Goal: Task Accomplishment & Management: Manage account settings

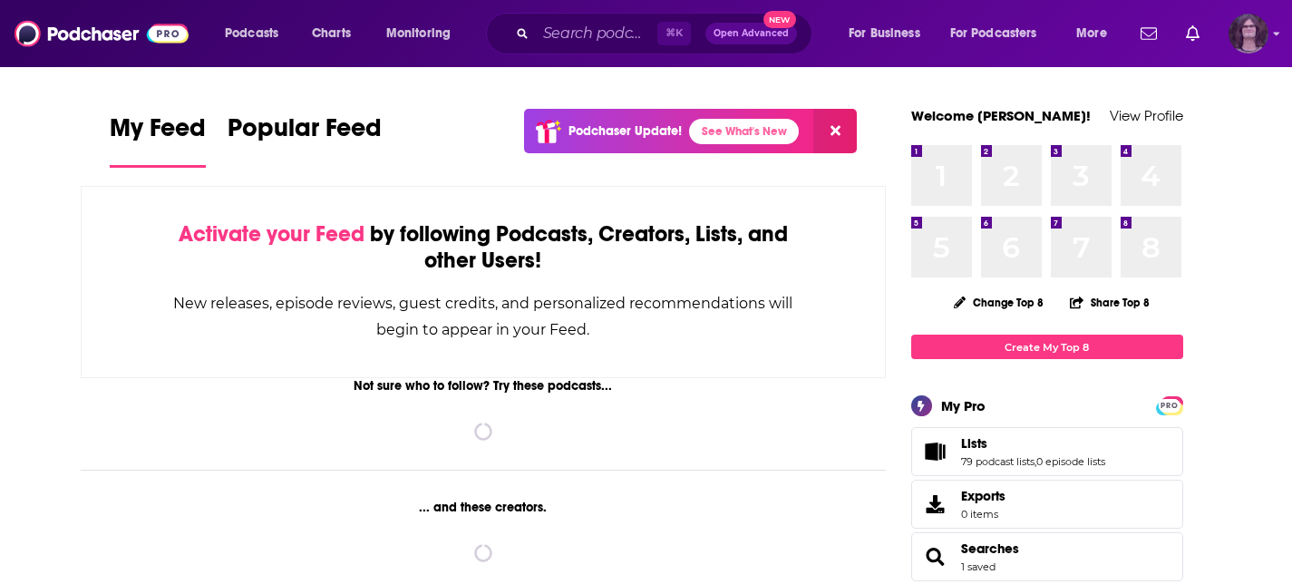
click at [1251, 43] on img "Logged in as jack14248" at bounding box center [1248, 34] width 40 height 40
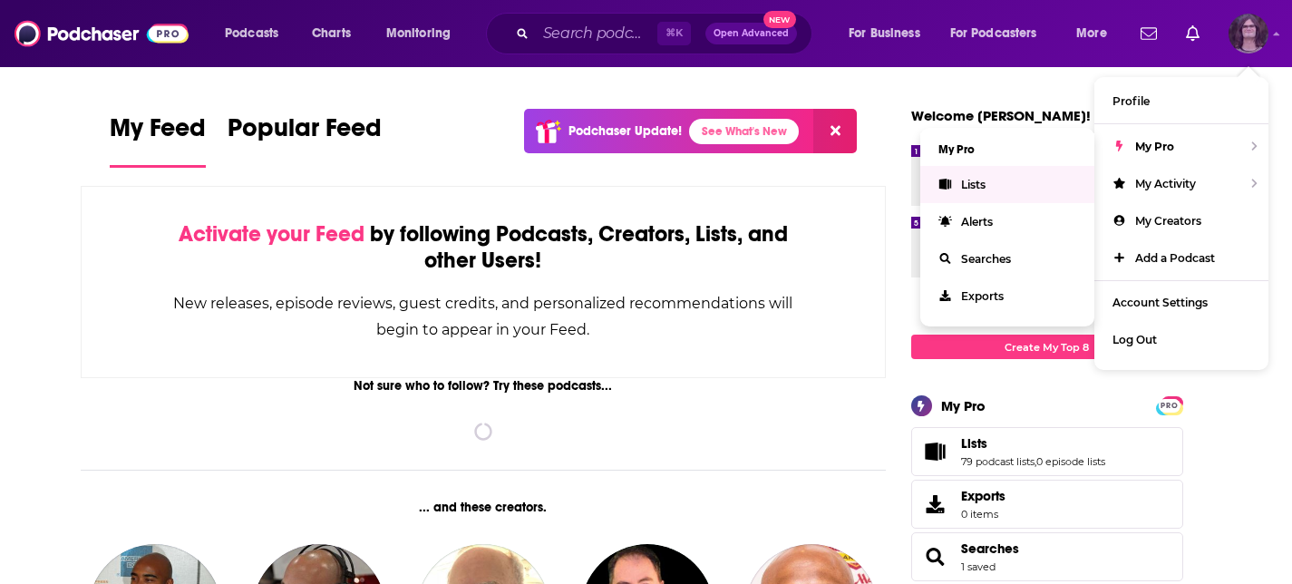
click at [1003, 179] on link "Lists" at bounding box center [1007, 184] width 174 height 37
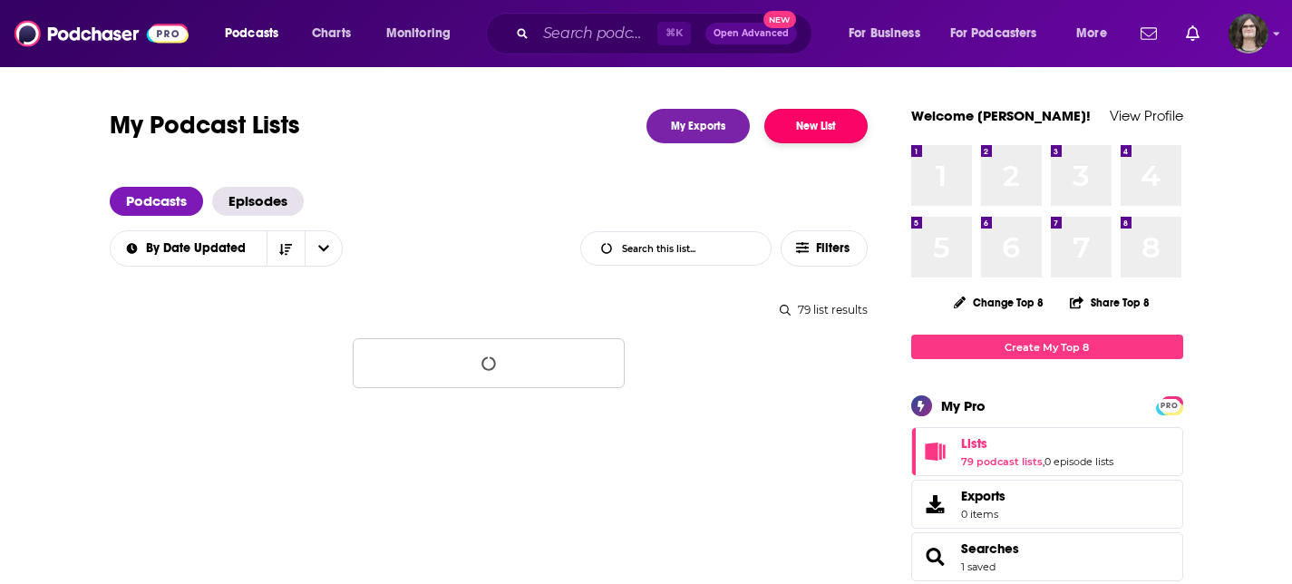
click at [819, 124] on button "New List" at bounding box center [815, 126] width 103 height 34
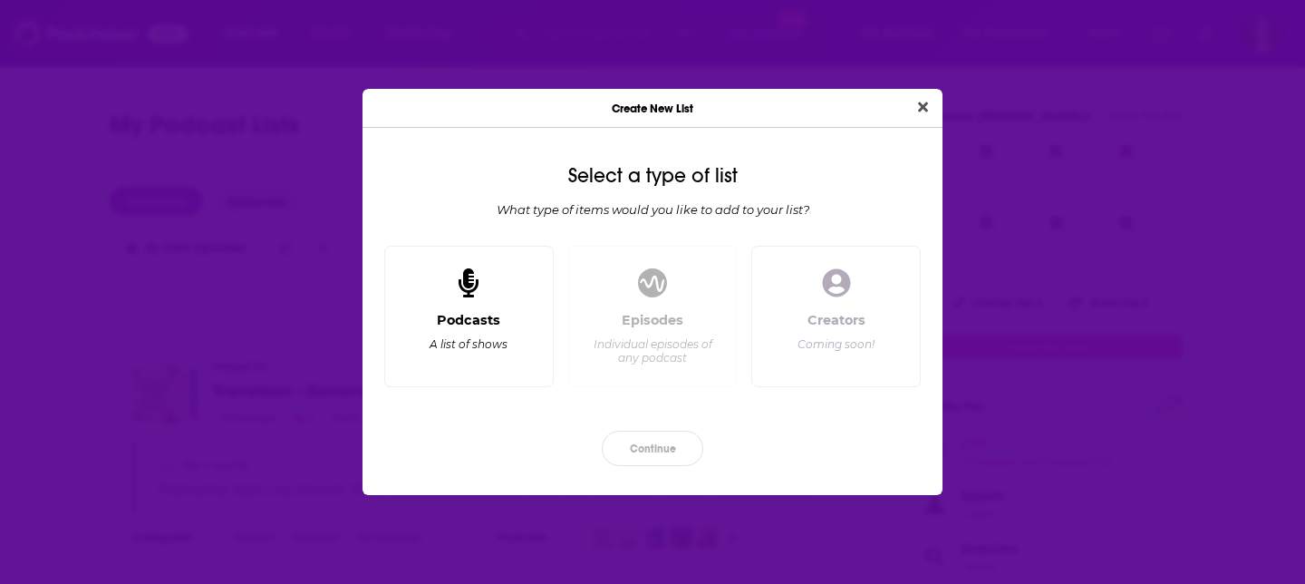
click at [398, 318] on div "Podcasts A list of shows" at bounding box center [469, 316] width 170 height 141
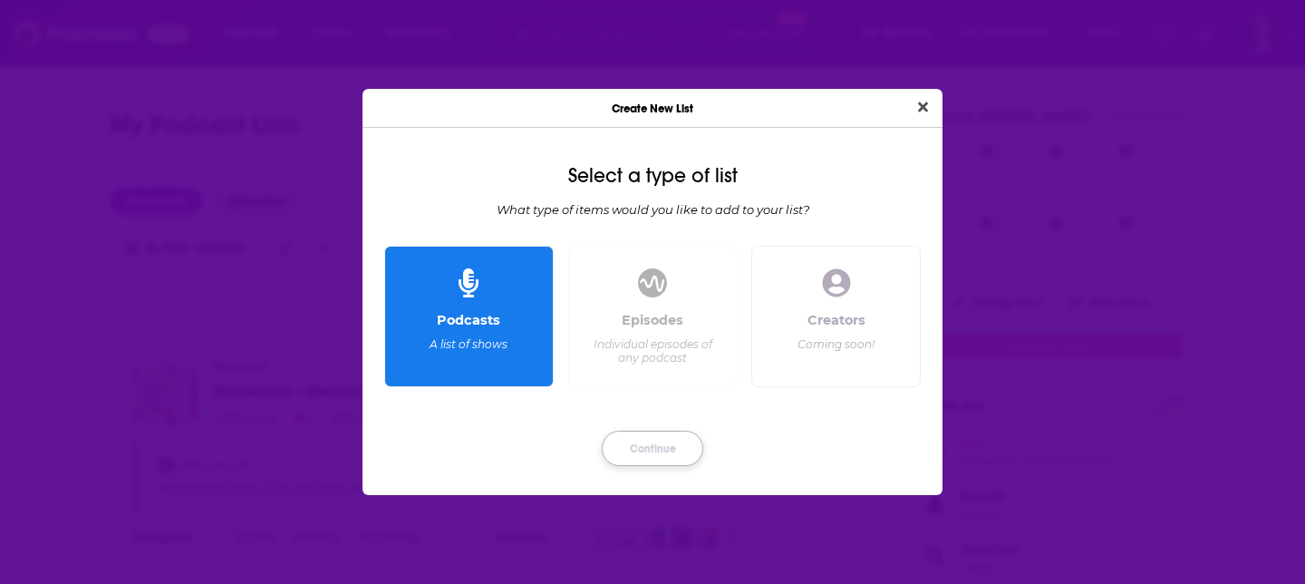
click at [654, 446] on button "Continue" at bounding box center [653, 448] width 102 height 35
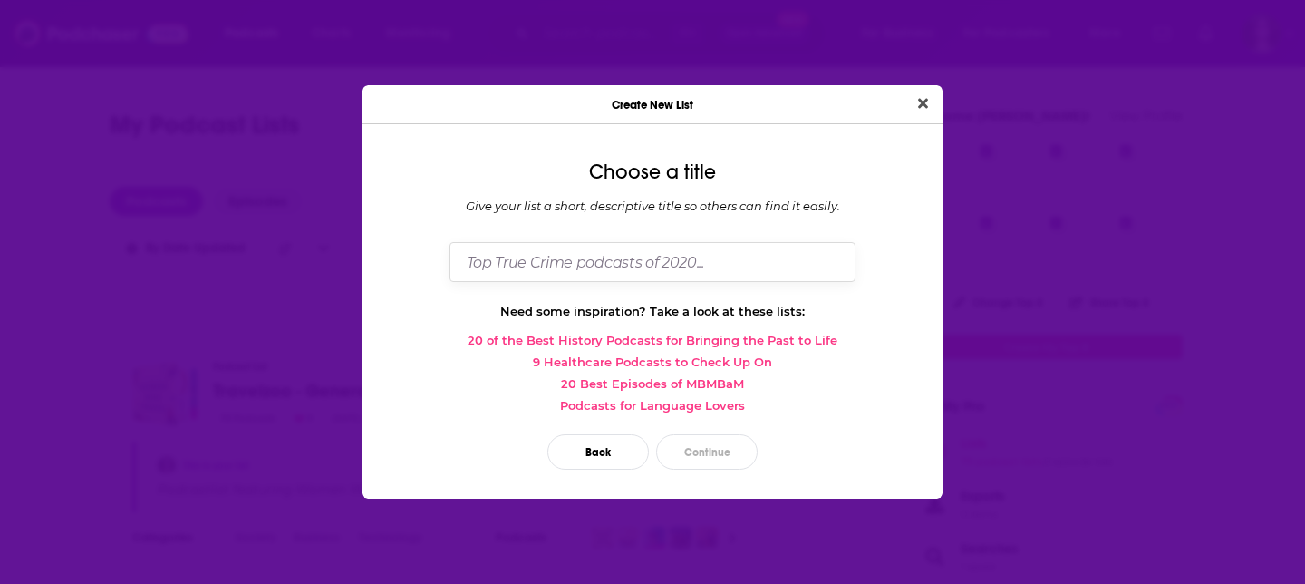
click at [674, 262] on input "Dialog" at bounding box center [653, 261] width 406 height 39
type input "Canadian Travel - Aug 25 2025"
click at [714, 445] on button "Continue" at bounding box center [707, 451] width 102 height 35
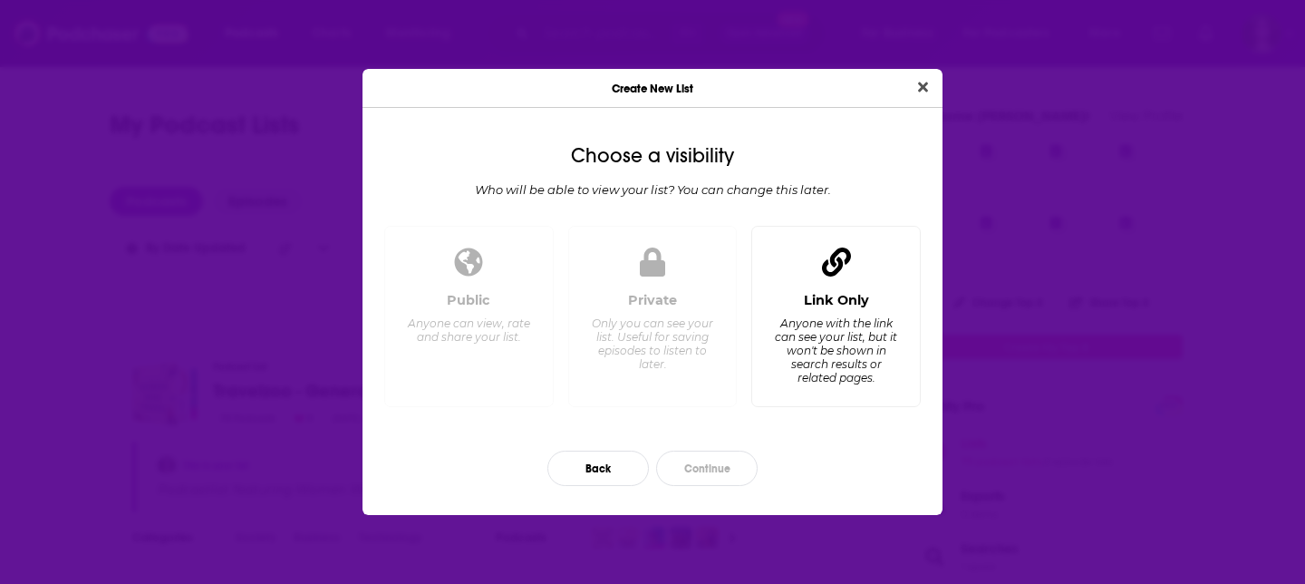
click at [839, 295] on div "Link Only" at bounding box center [836, 300] width 65 height 16
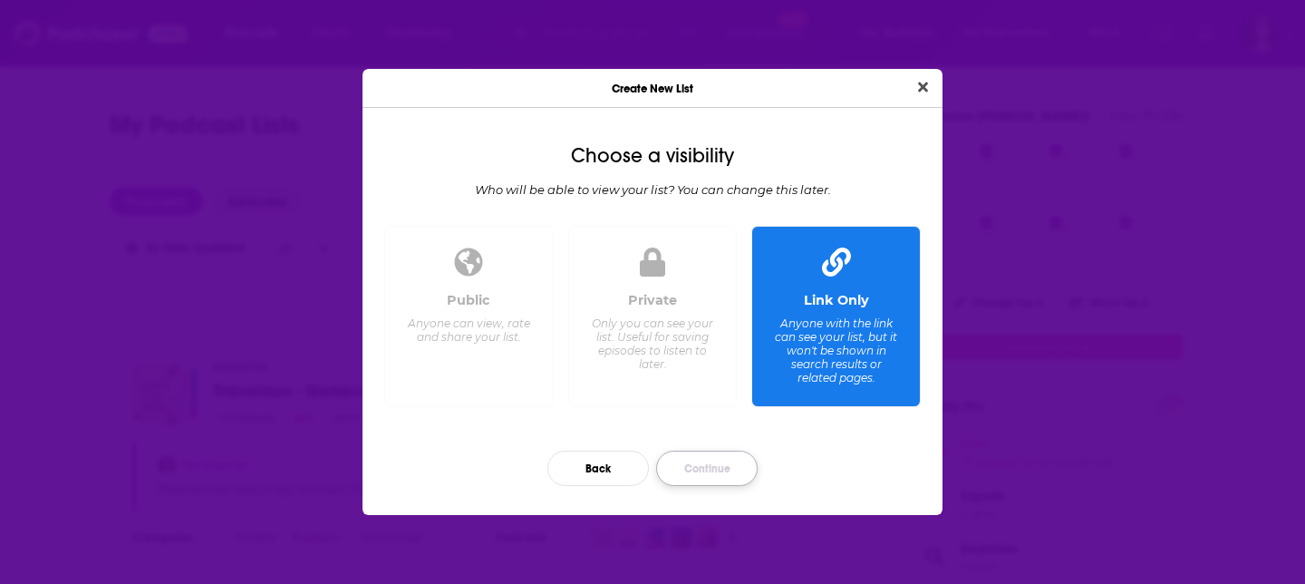
click at [724, 453] on button "Continue" at bounding box center [707, 468] width 102 height 35
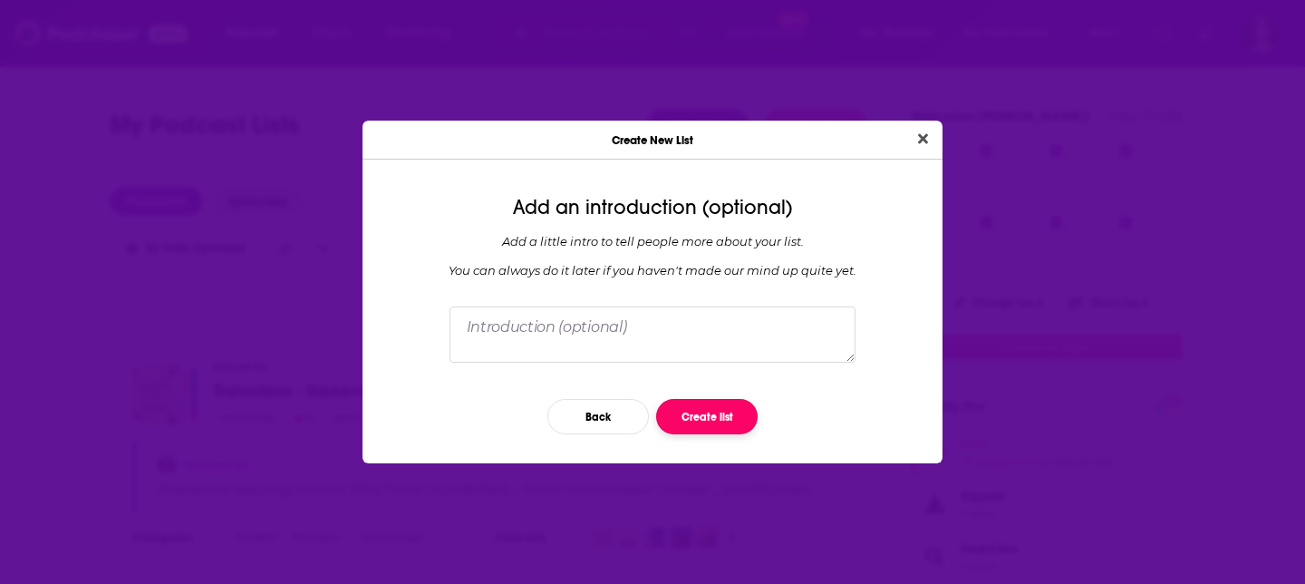
click at [711, 427] on button "Create list" at bounding box center [707, 416] width 102 height 35
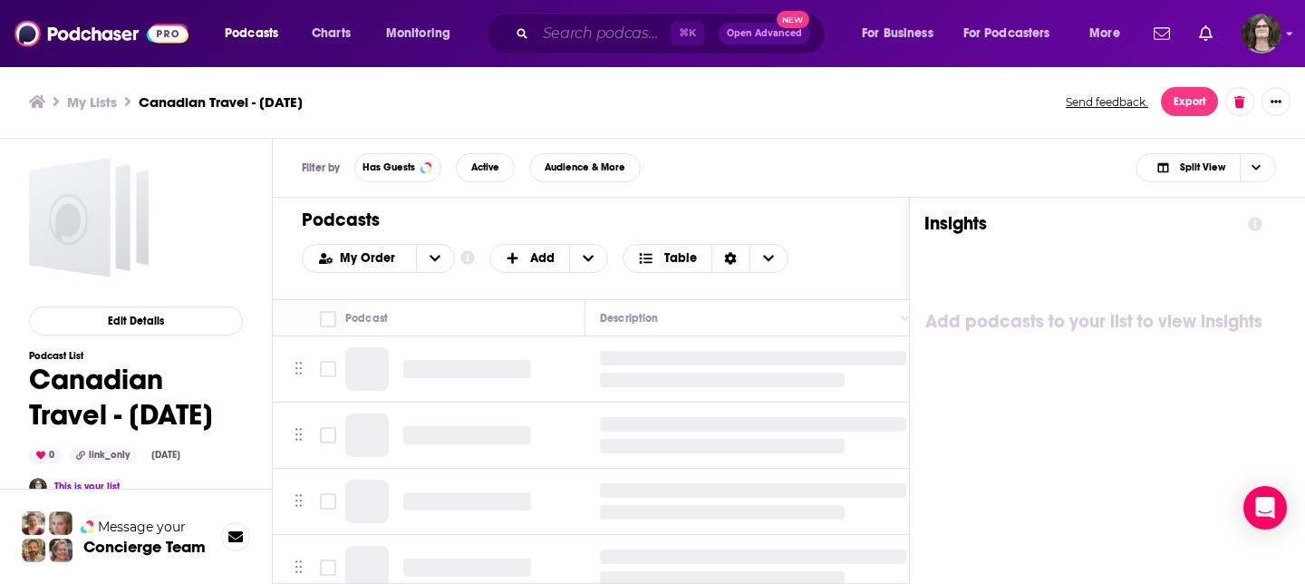
click at [613, 35] on input "Search podcasts, credits, & more..." at bounding box center [603, 33] width 135 height 29
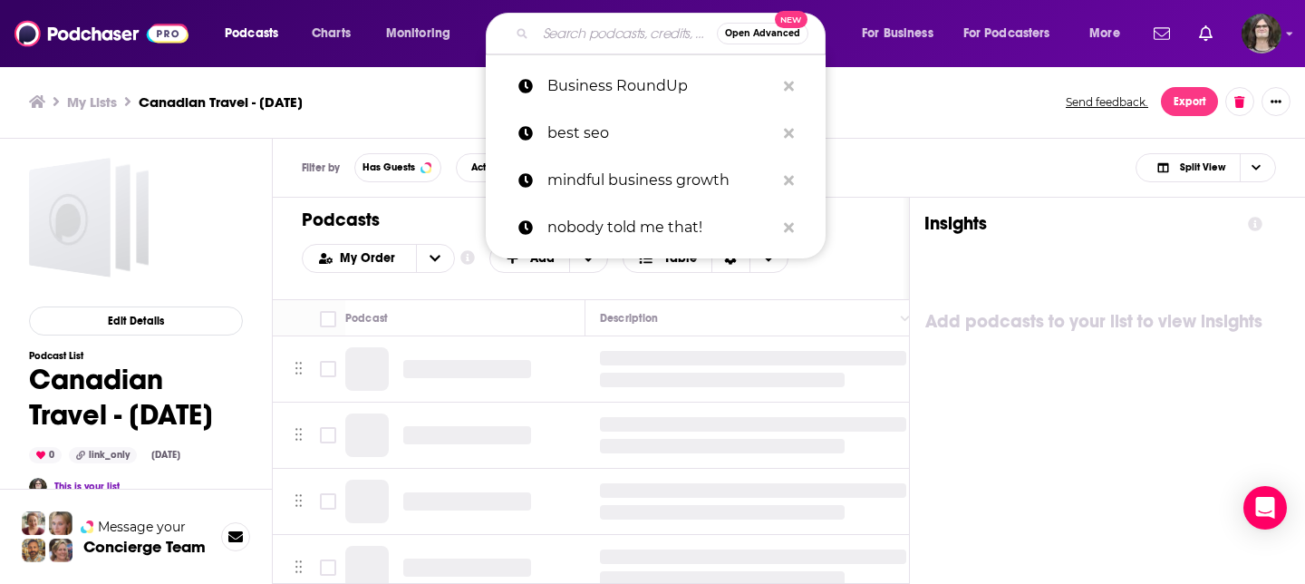
paste input "Here & There: A Canadian Geographic Travel Podcast"
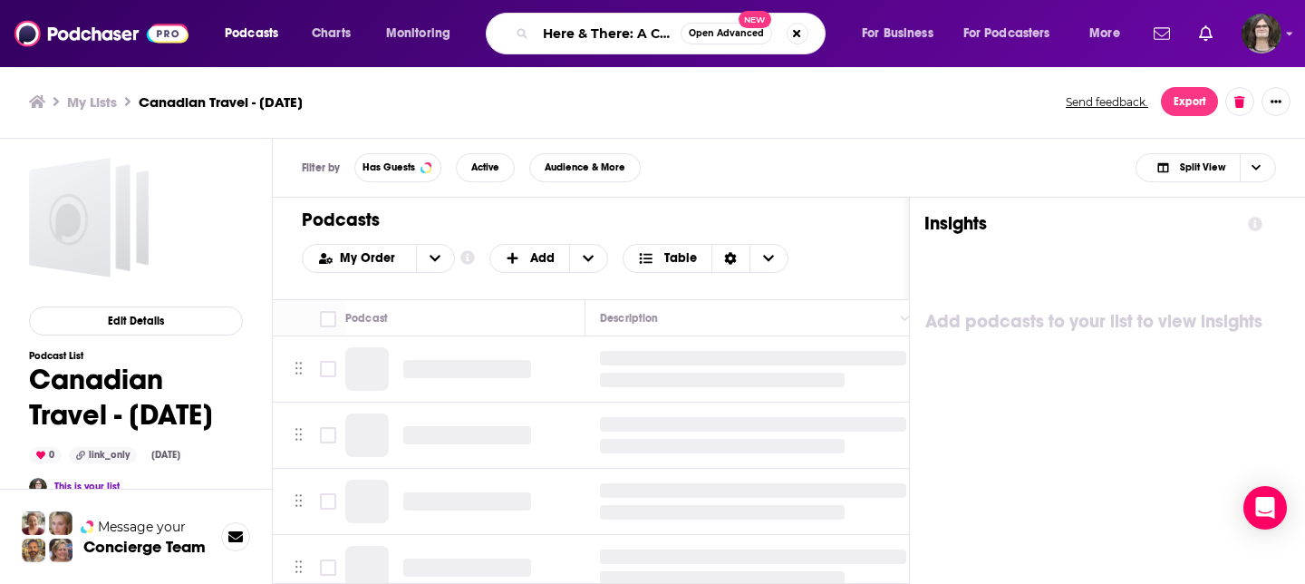
scroll to position [0, 222]
type input "Here & There: A Canadian Geographic Travel Podcast"
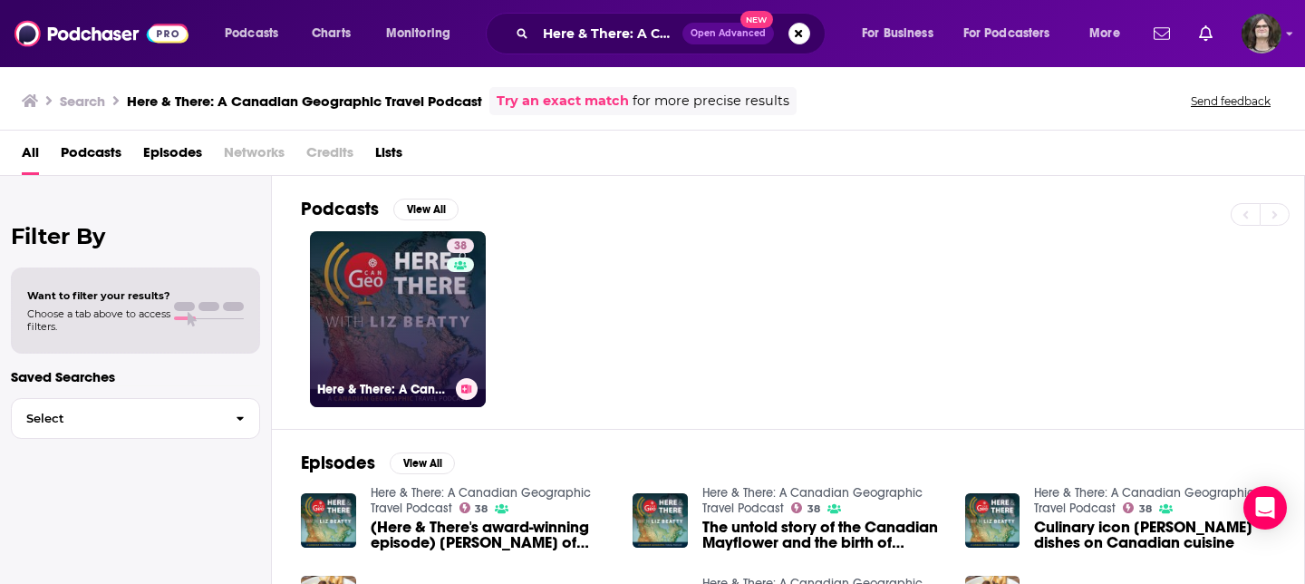
click at [379, 328] on link "38 Here & There: A Canadian Geographic Travel Podcast" at bounding box center [398, 319] width 176 height 176
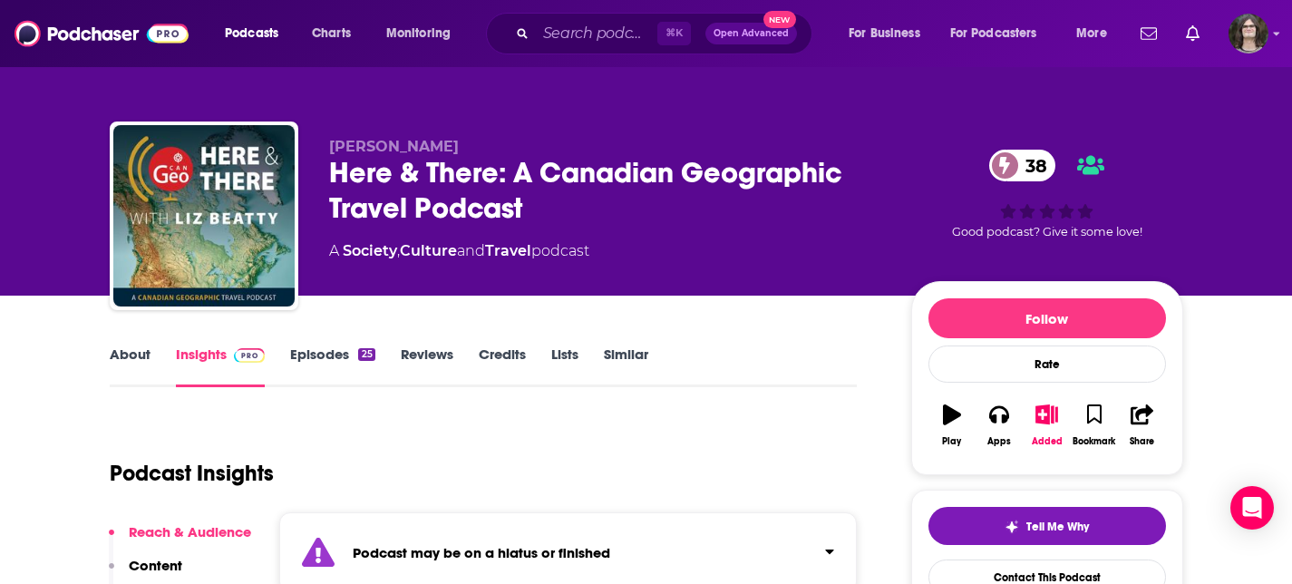
click at [328, 370] on link "Episodes 25" at bounding box center [332, 366] width 84 height 42
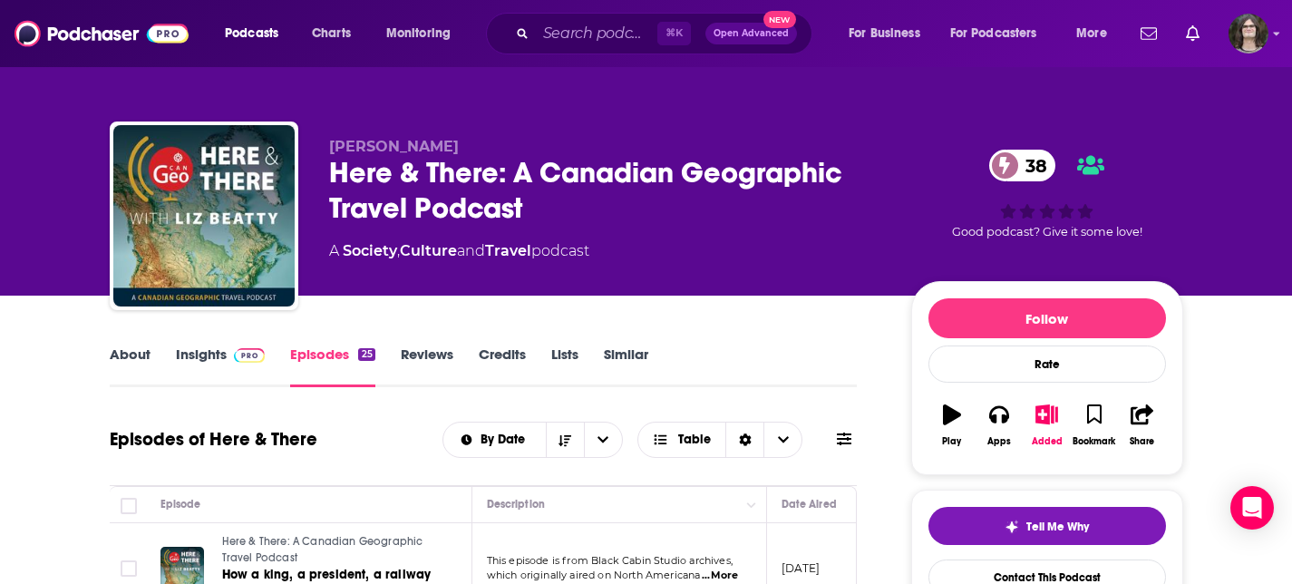
click at [208, 362] on link "Insights" at bounding box center [221, 366] width 90 height 42
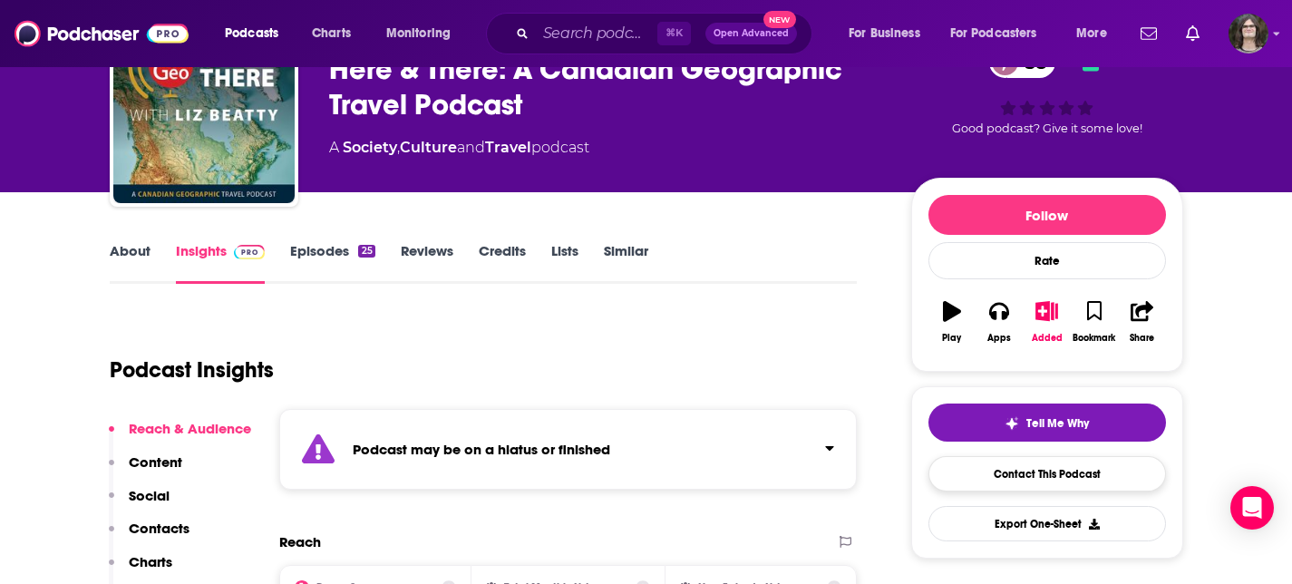
scroll to position [121, 0]
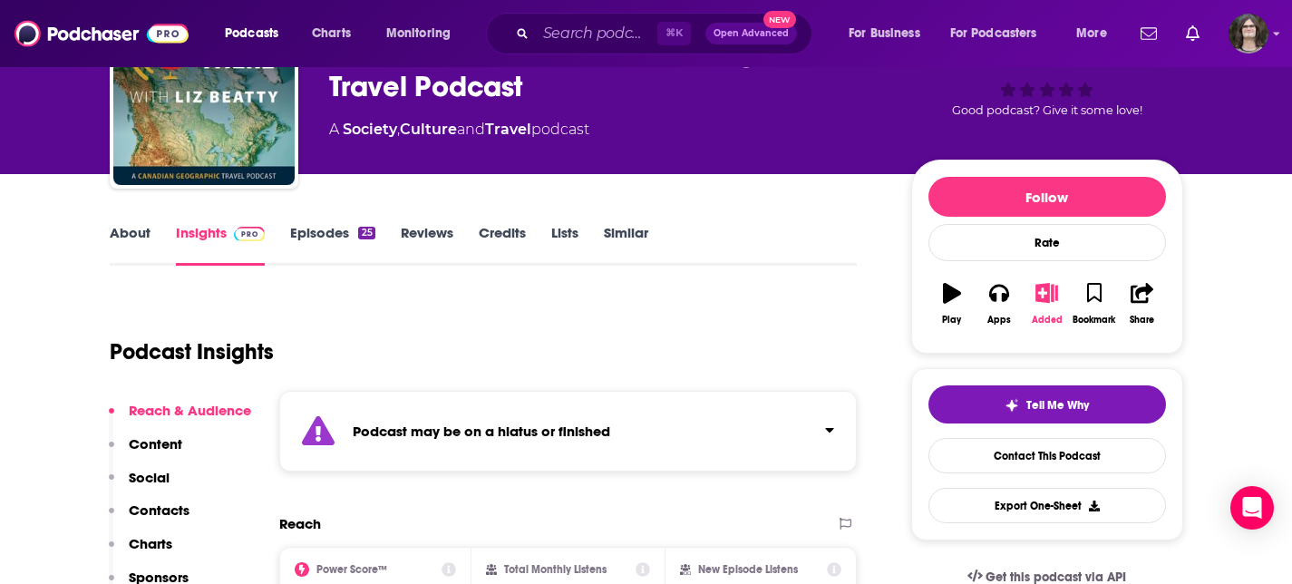
click at [1053, 290] on icon "button" at bounding box center [1046, 293] width 23 height 20
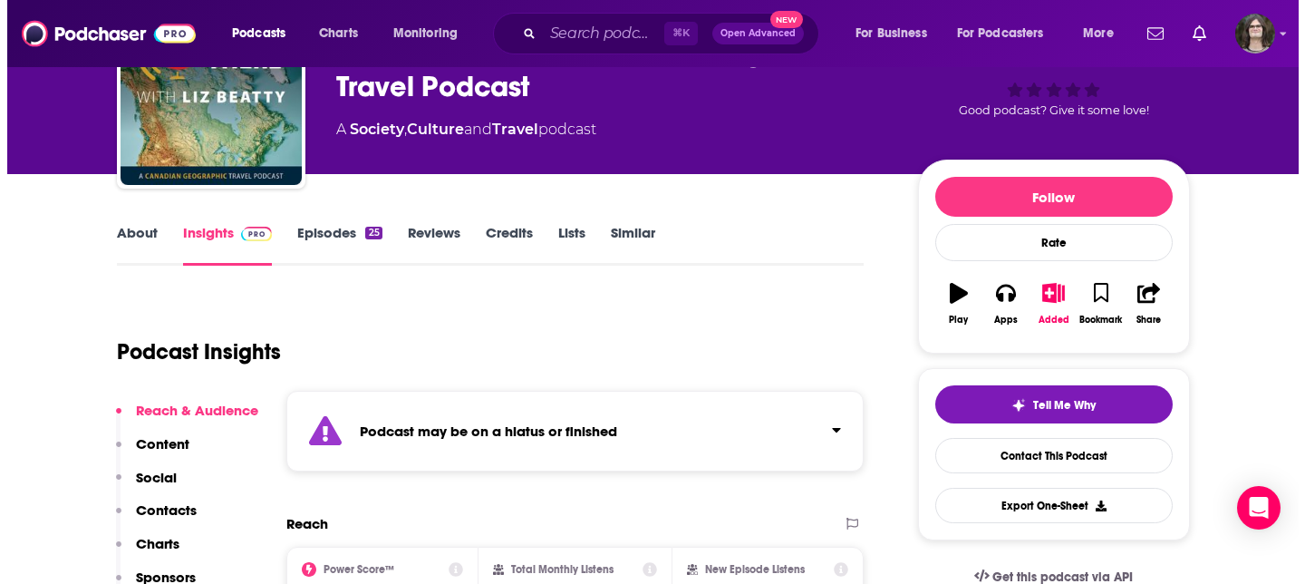
scroll to position [0, 0]
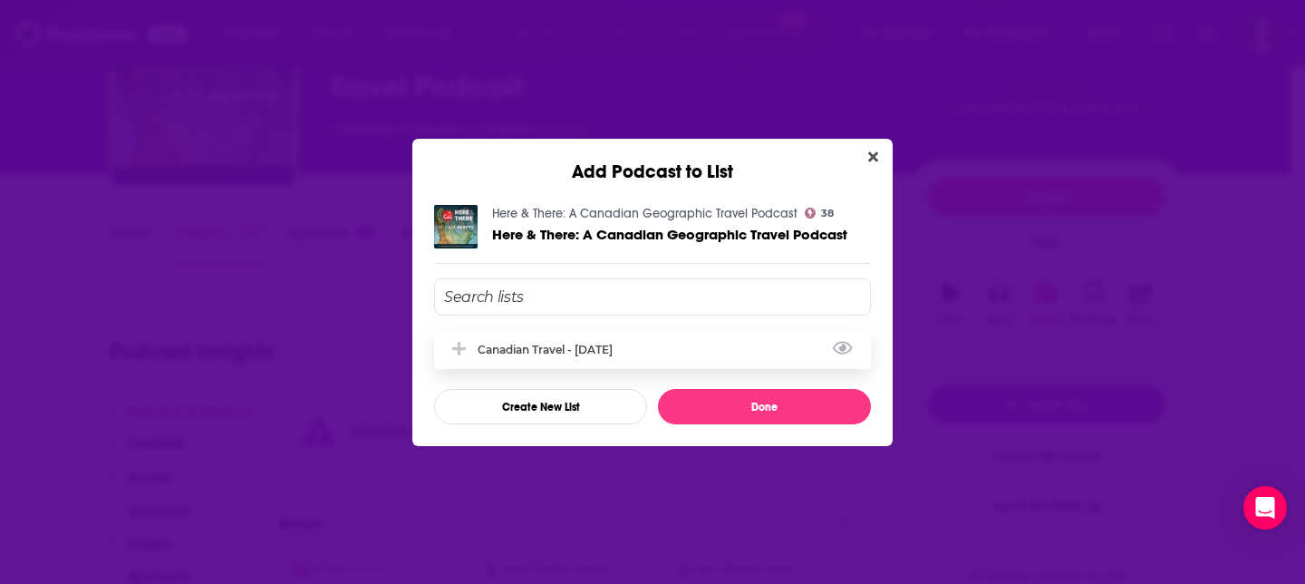
click at [592, 354] on div "Canadian Travel - Aug 25 2025" at bounding box center [551, 350] width 146 height 14
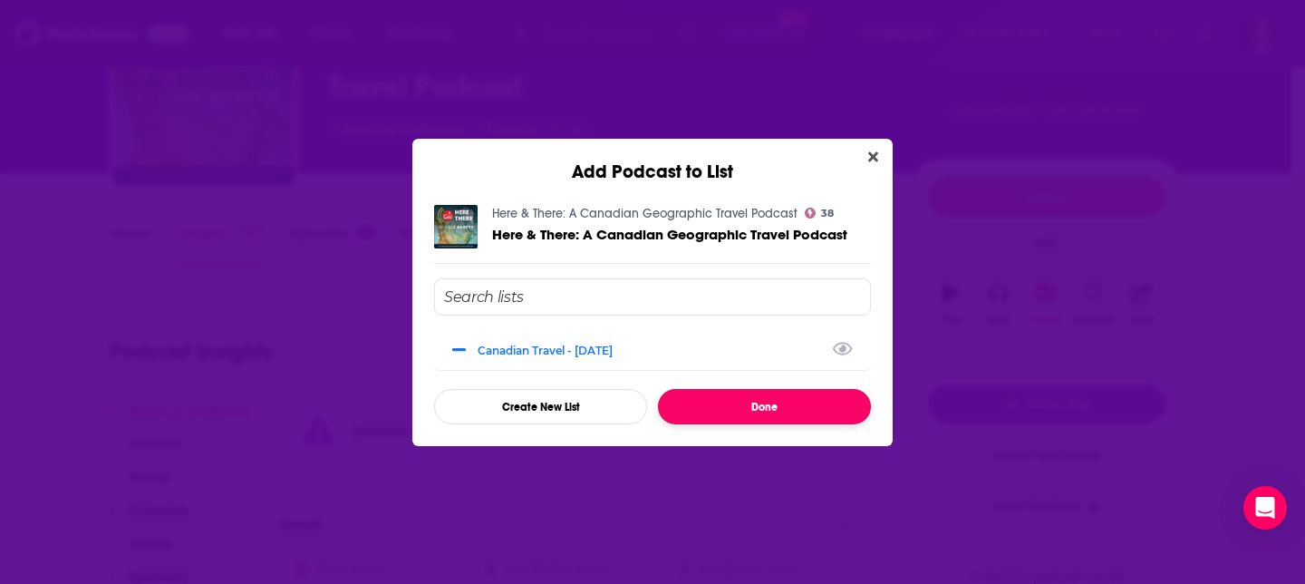
click at [794, 406] on button "Done" at bounding box center [764, 406] width 213 height 35
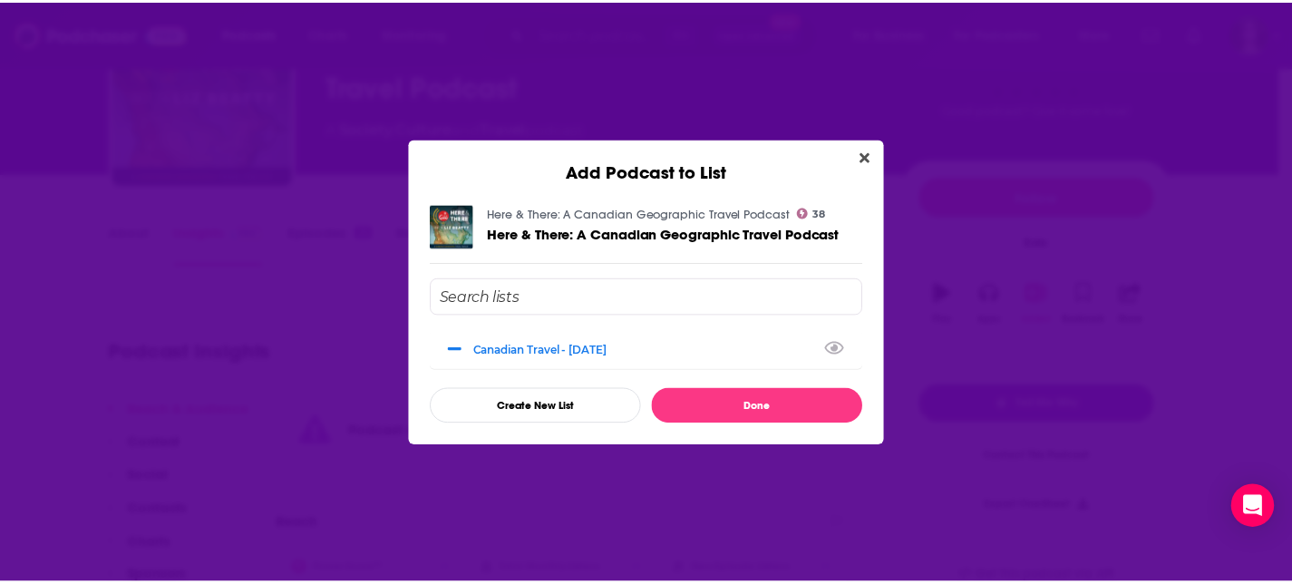
scroll to position [121, 0]
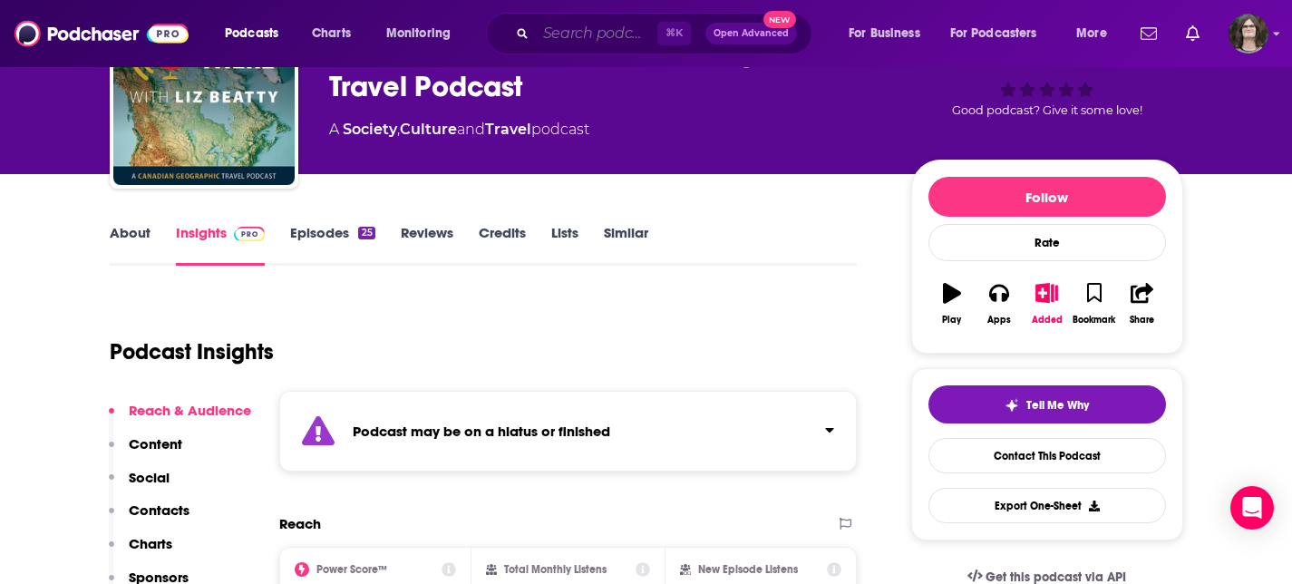
click at [579, 34] on input "Search podcasts, credits, & more..." at bounding box center [596, 33] width 121 height 29
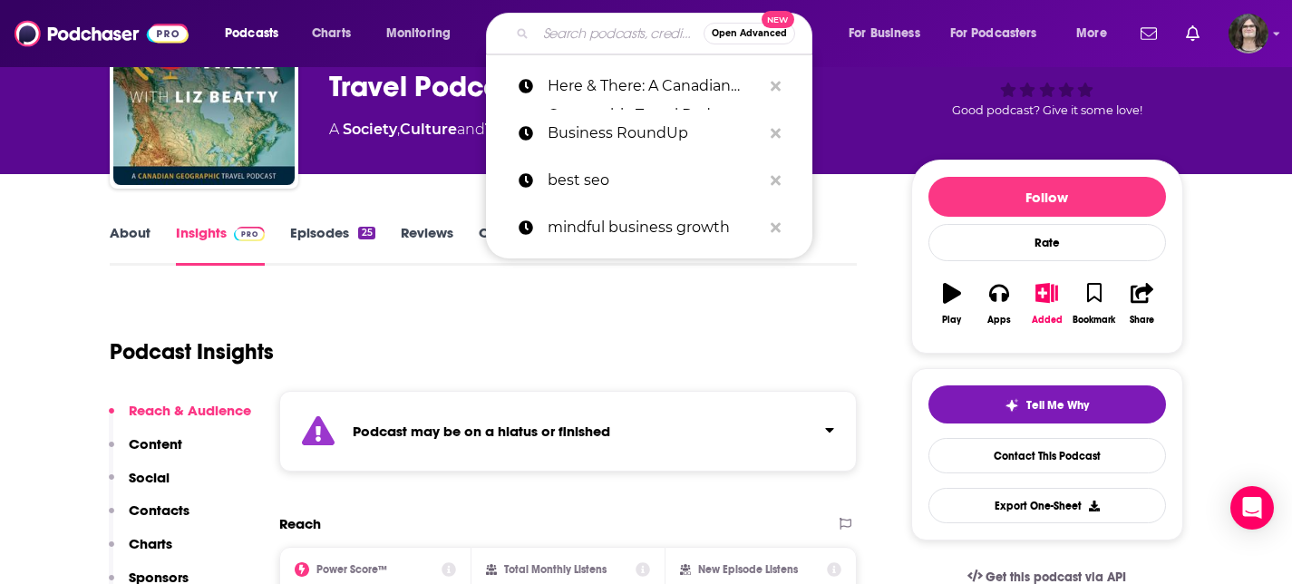
paste input "Curious Tourism: Responsible Travel Podcast"
type input "Curious Tourism: Responsible Travel Podcast"
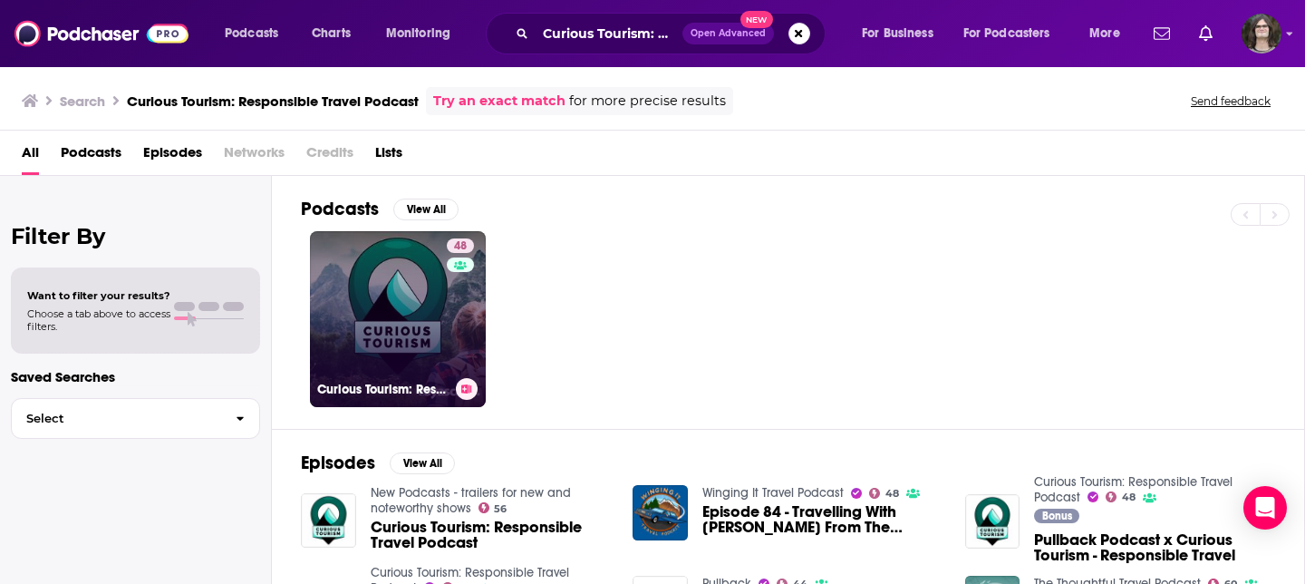
click at [397, 302] on link "48 Curious Tourism: Responsible Travel Podcast" at bounding box center [398, 319] width 176 height 176
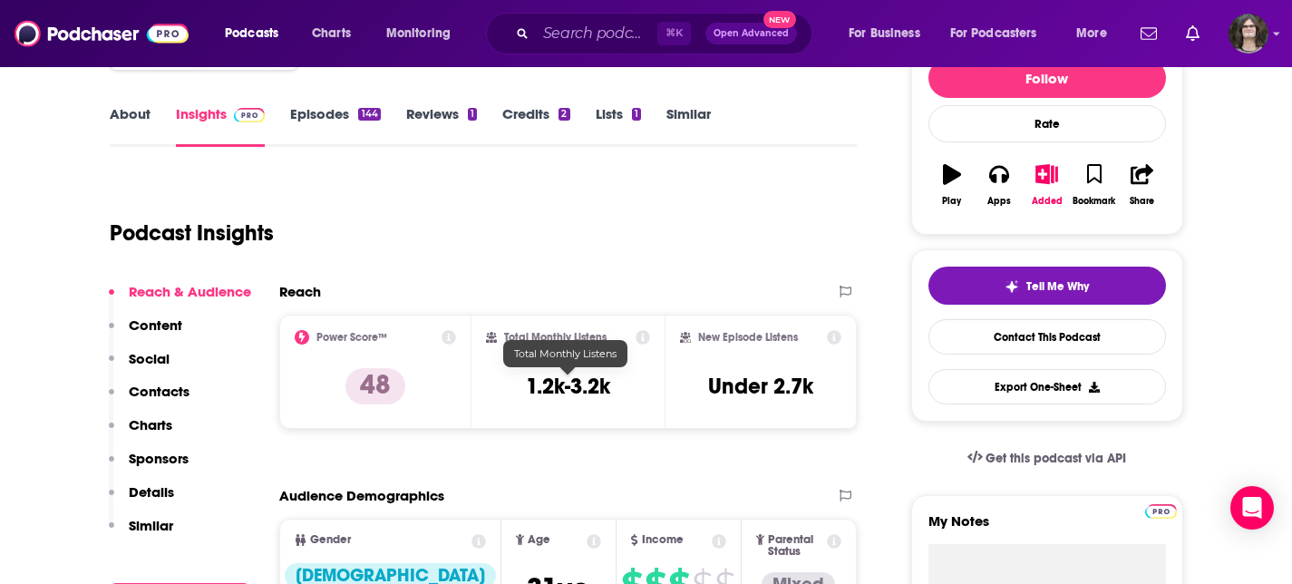
scroll to position [162, 0]
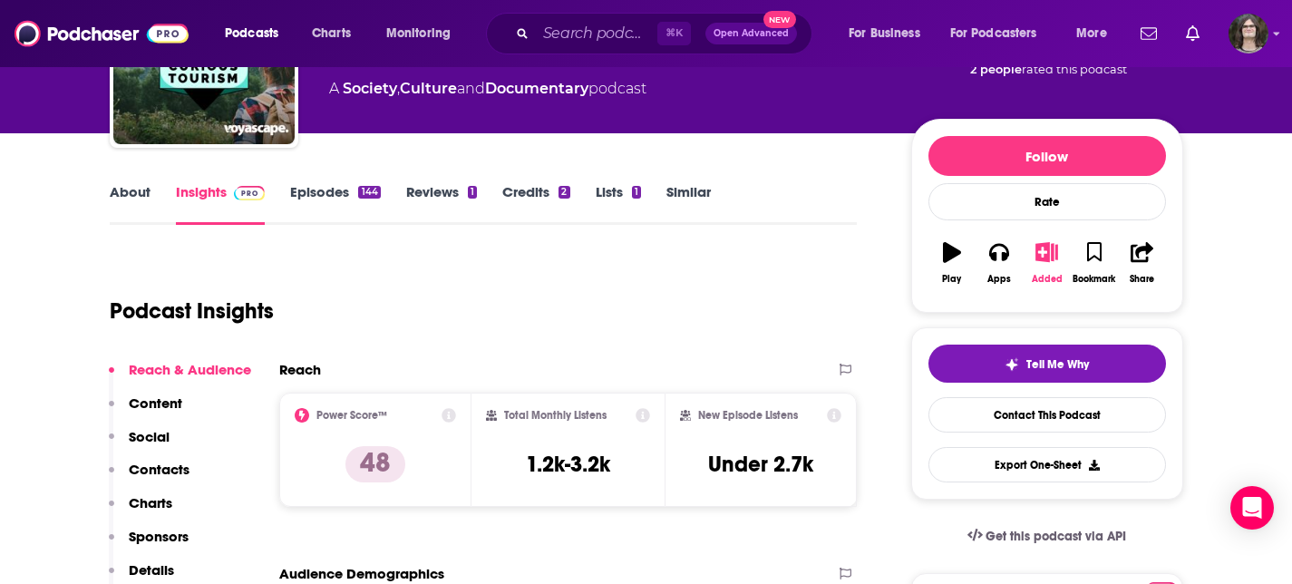
click at [1047, 257] on icon "button" at bounding box center [1046, 252] width 23 height 20
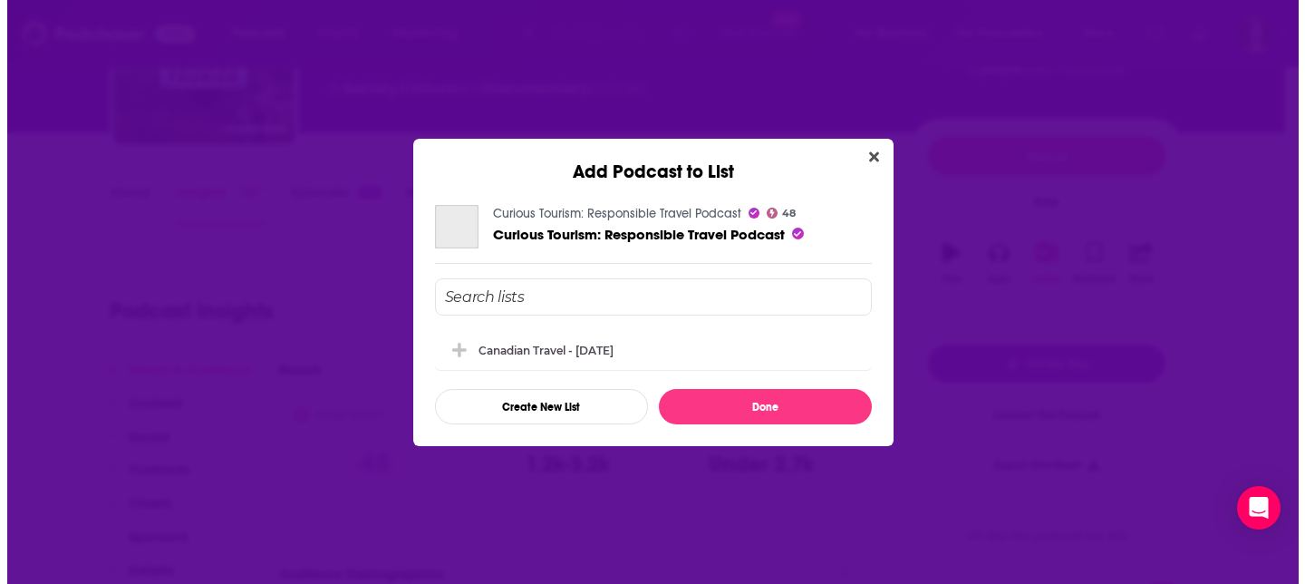
scroll to position [0, 0]
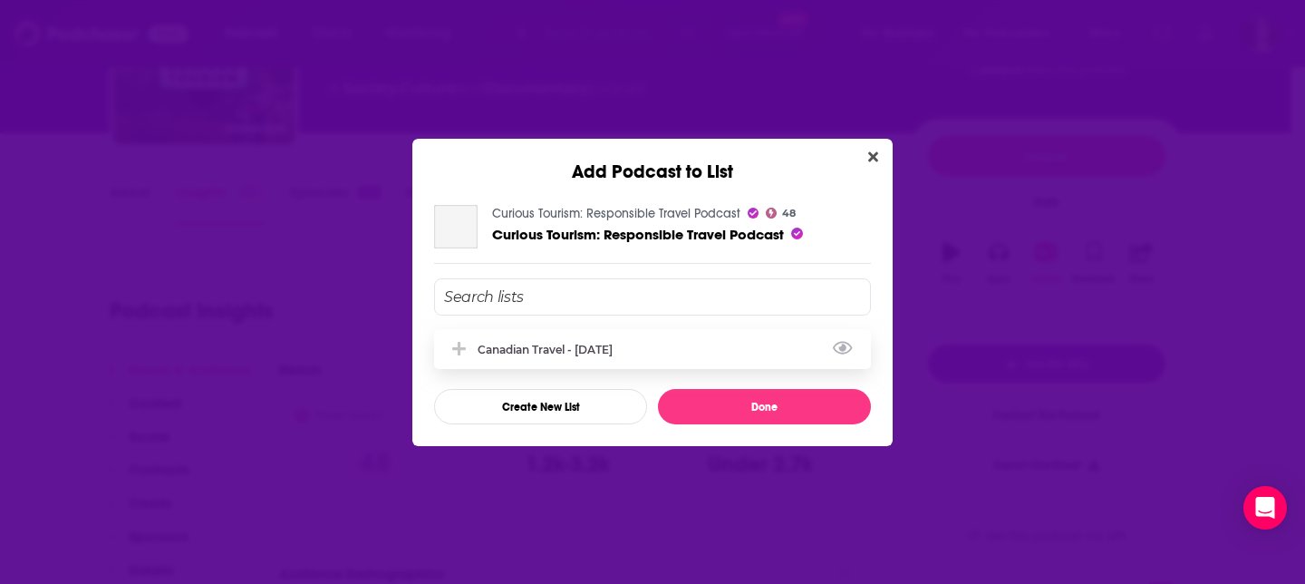
click at [502, 345] on div "Canadian Travel - Aug 25 2025" at bounding box center [551, 350] width 146 height 14
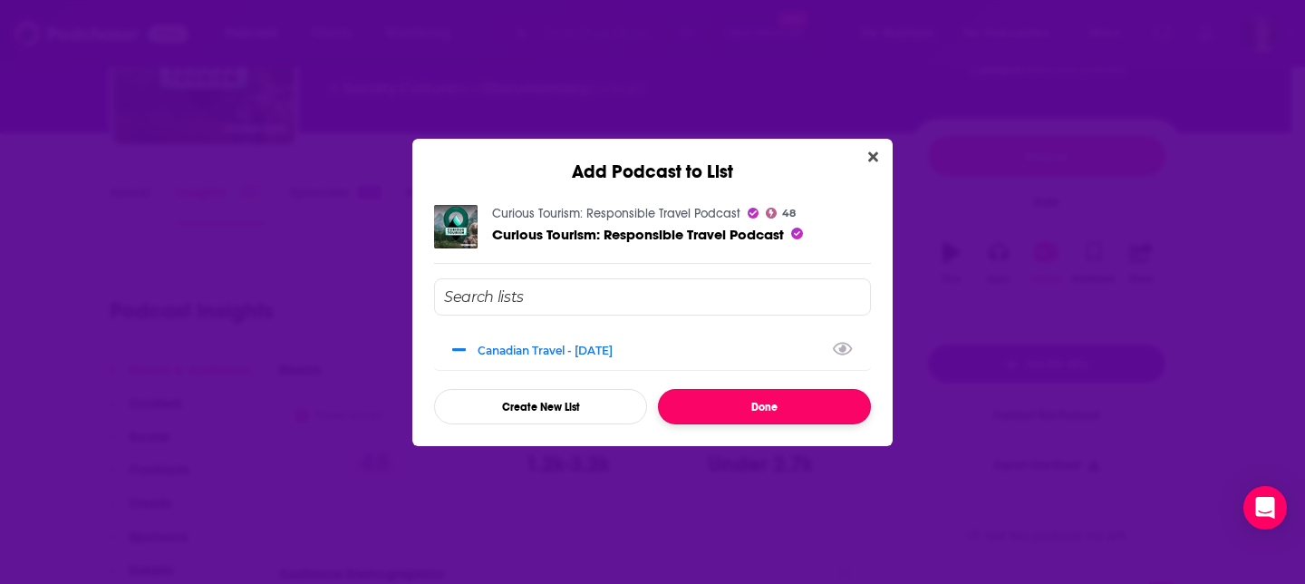
click at [723, 402] on button "Done" at bounding box center [764, 406] width 213 height 35
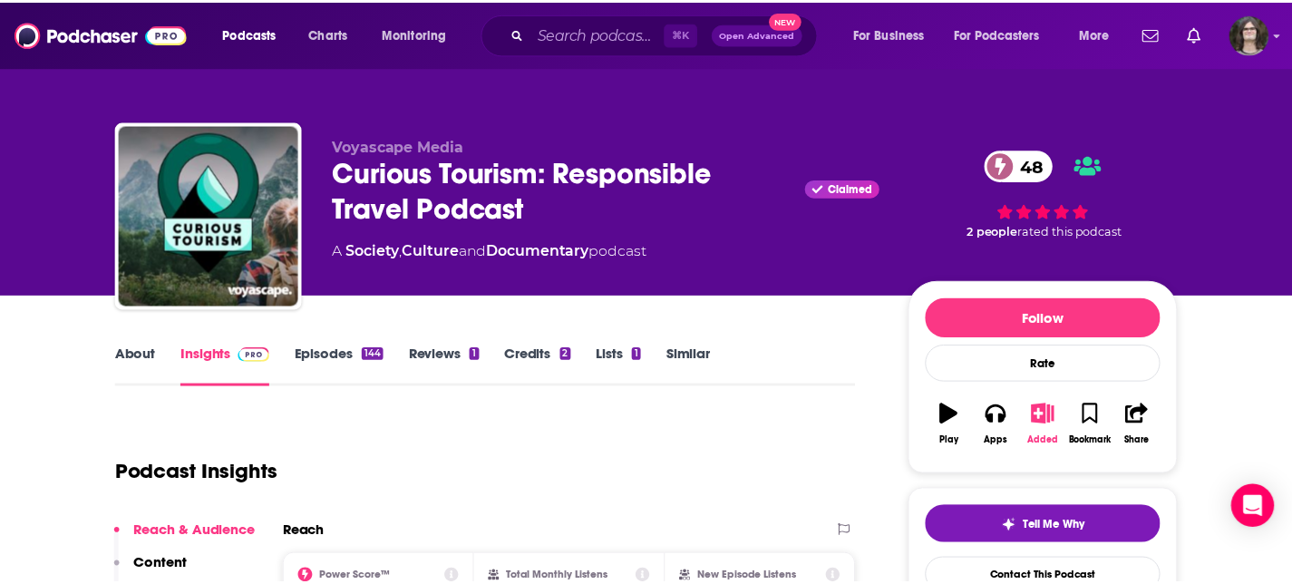
scroll to position [162, 0]
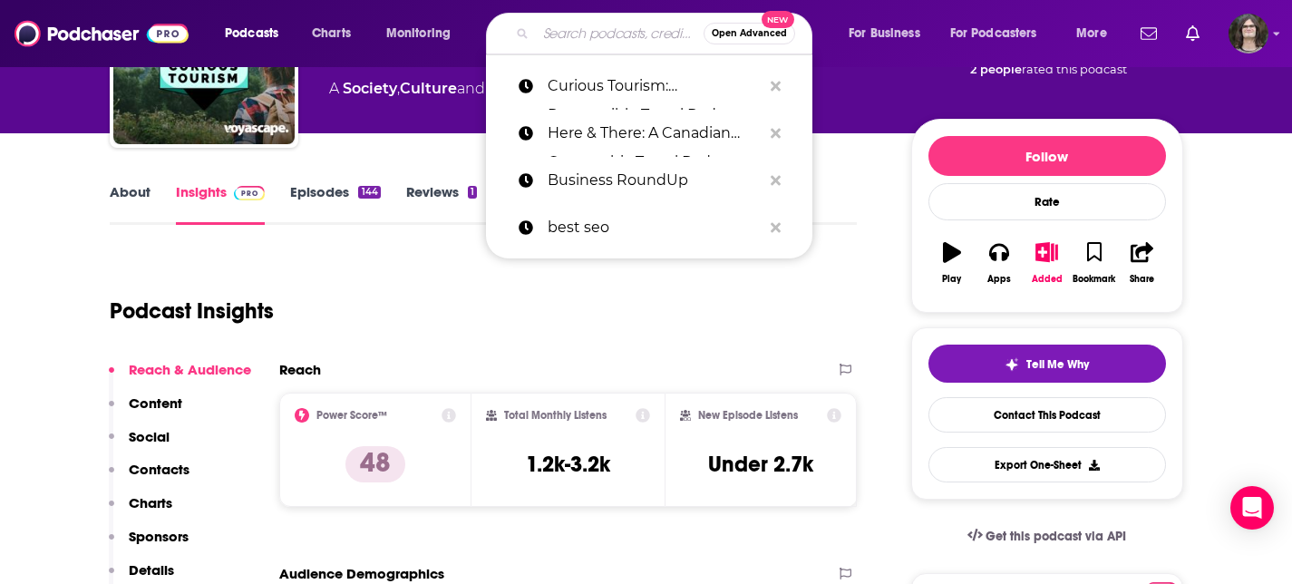
click at [569, 38] on input "Search podcasts, credits, & more..." at bounding box center [620, 33] width 168 height 29
paste input "The Informed Traveler"
type input "The Informed Traveler"
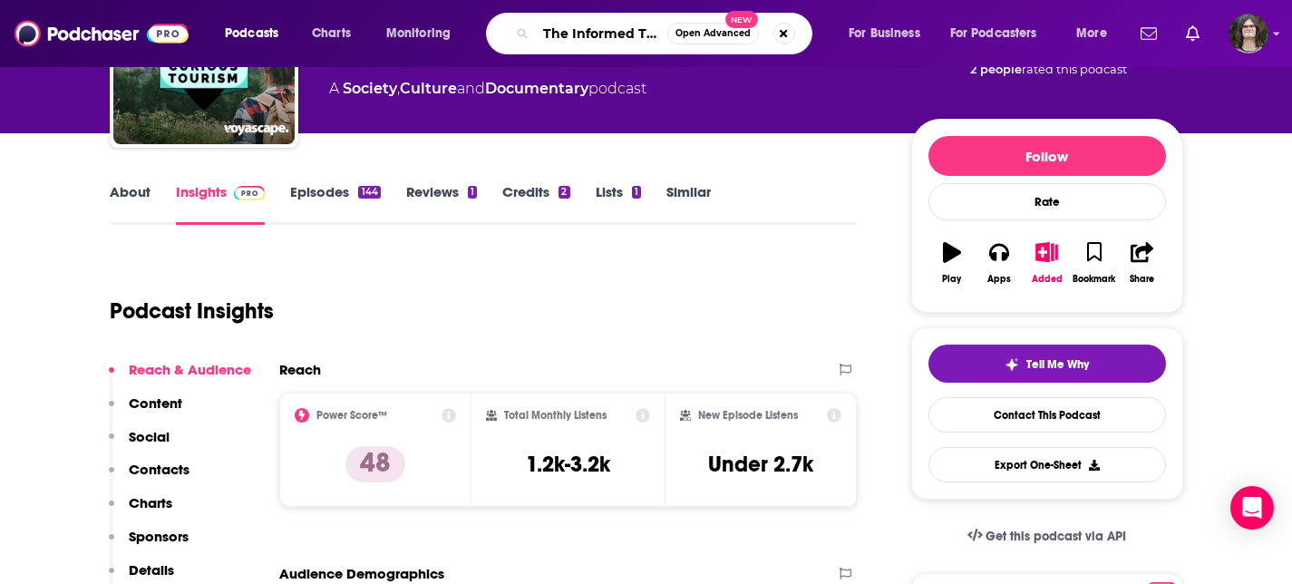
scroll to position [0, 32]
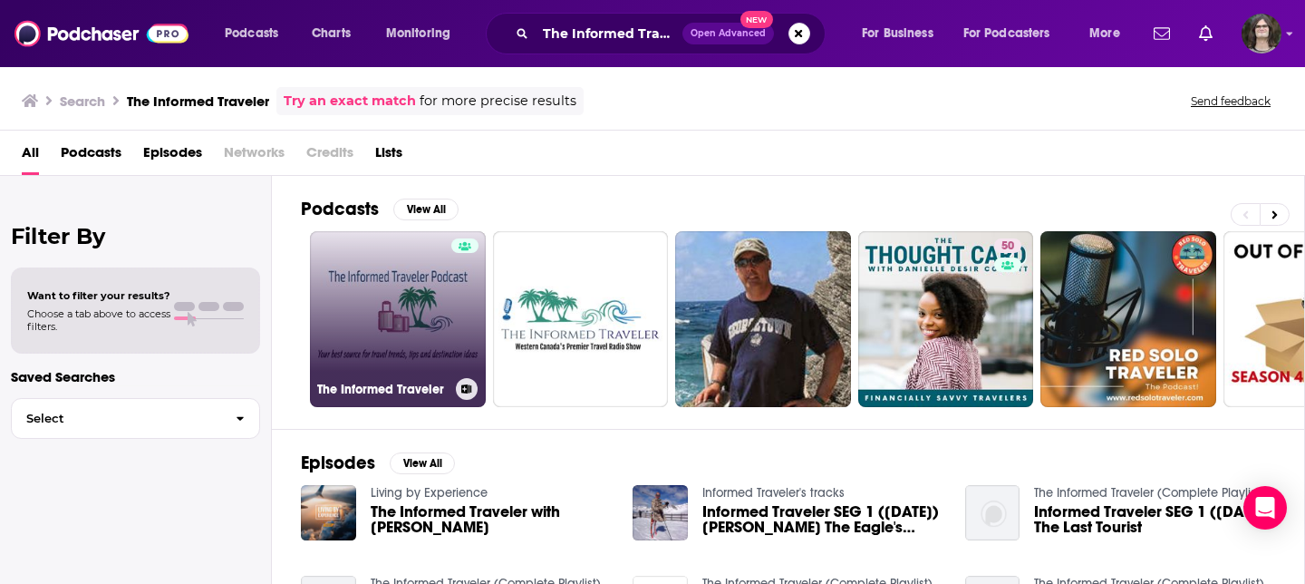
click at [402, 299] on link "The Informed Traveler" at bounding box center [398, 319] width 176 height 176
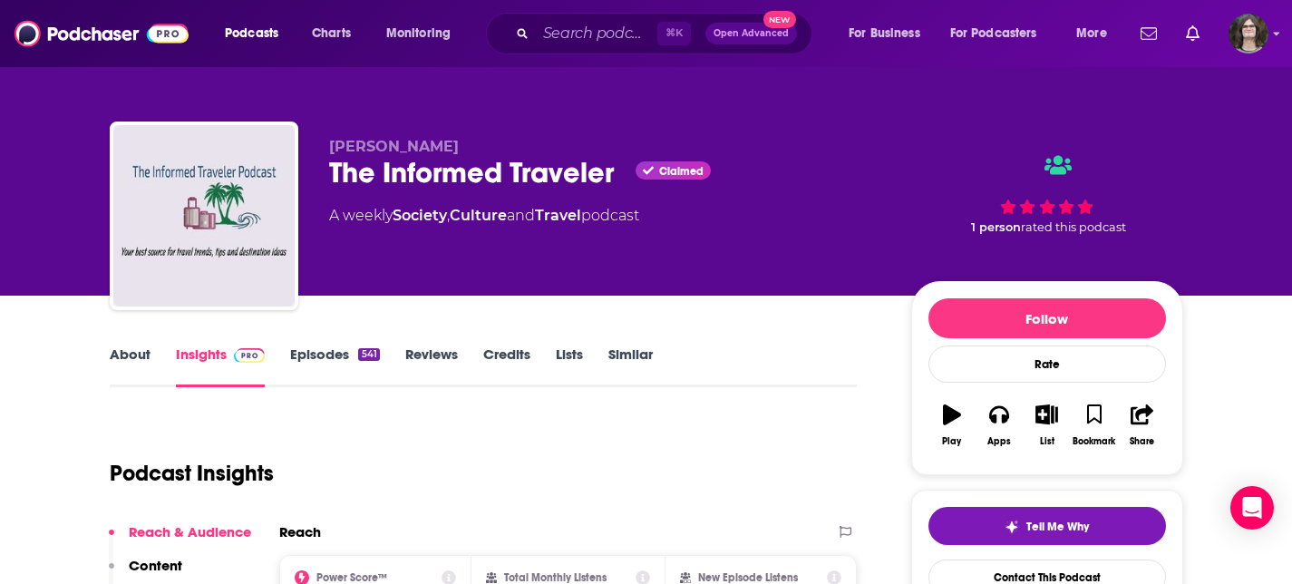
click at [330, 354] on link "Episodes 541" at bounding box center [334, 366] width 89 height 42
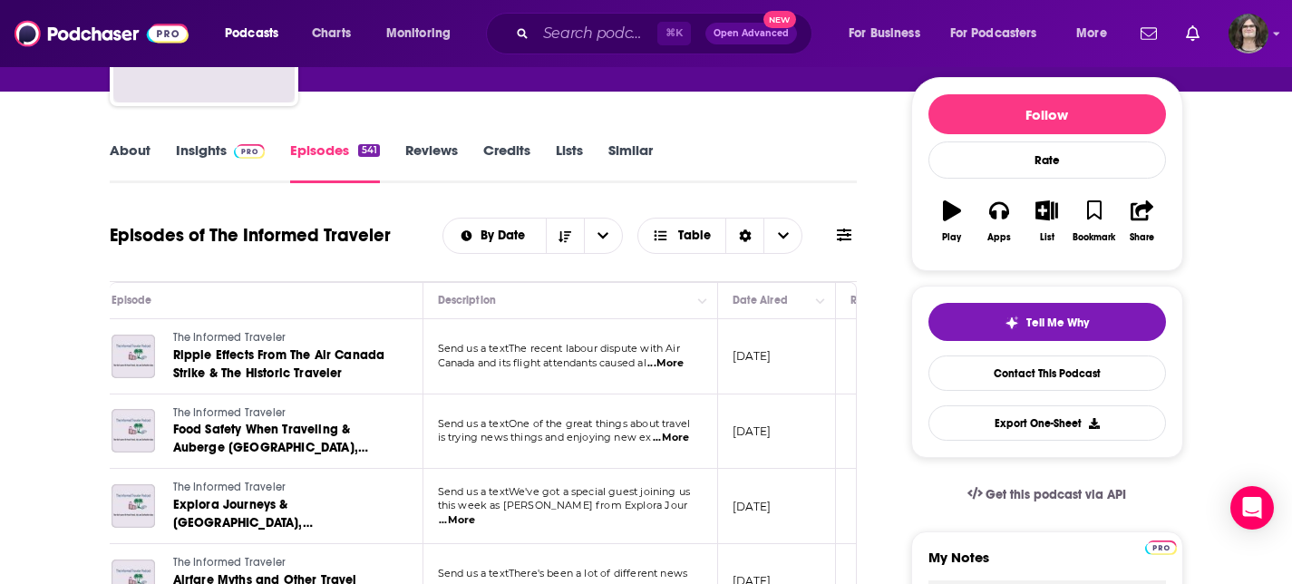
scroll to position [0, 34]
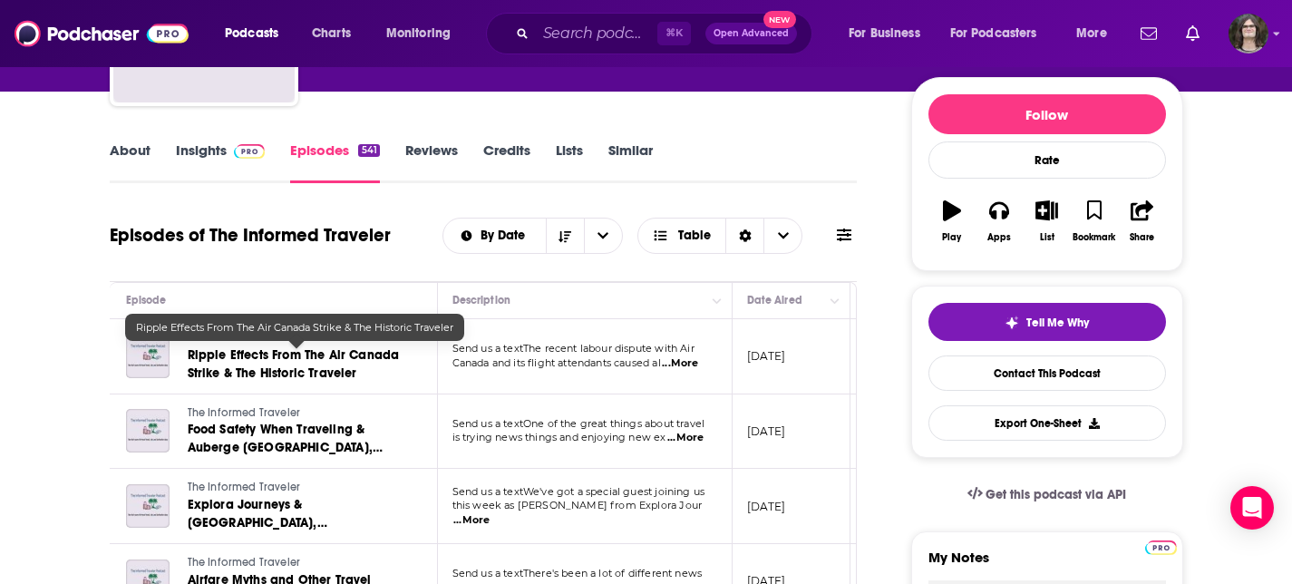
click at [305, 375] on span "Ripple Effects From The Air Canada Strike & The Historic Traveler" at bounding box center [294, 364] width 212 height 34
click at [568, 40] on input "Search podcasts, credits, & more..." at bounding box center [596, 33] width 121 height 29
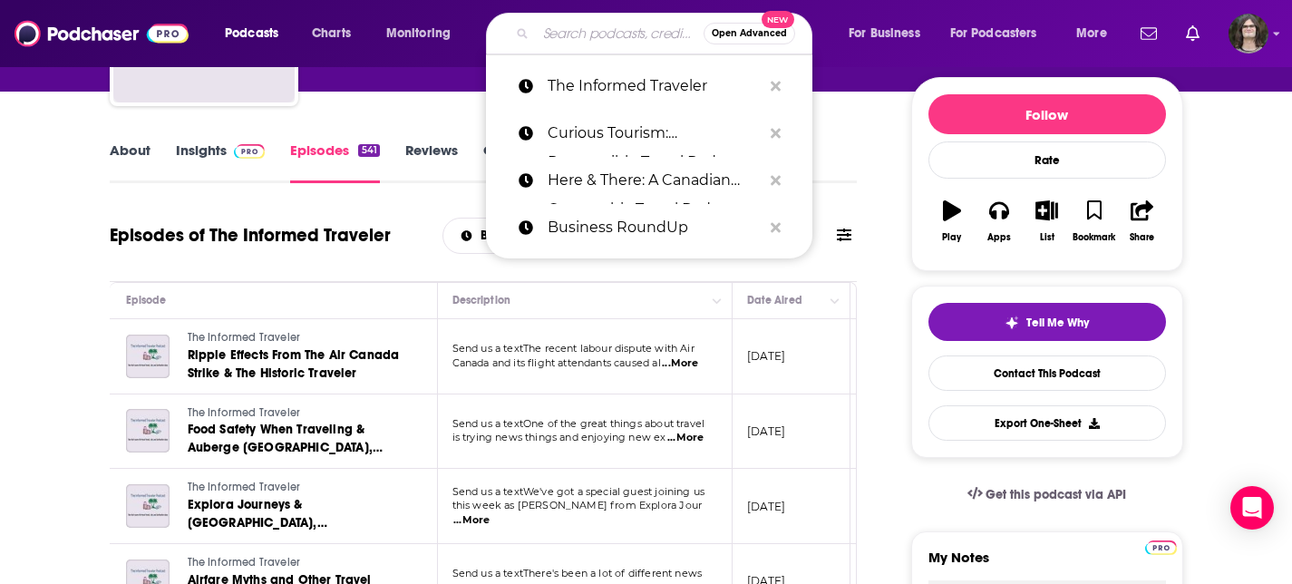
paste input "Canadians Work and Travel Abroad"
type input "Canadians Work and Travel Abroad"
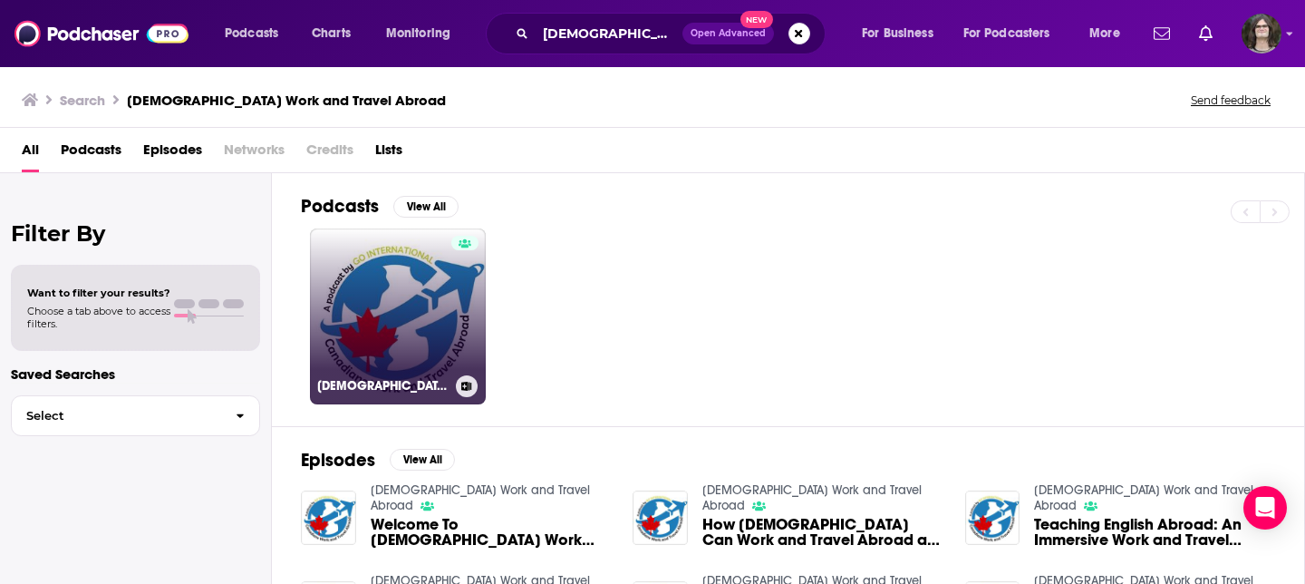
click at [423, 284] on link "Canadians Work and Travel Abroad" at bounding box center [398, 316] width 176 height 176
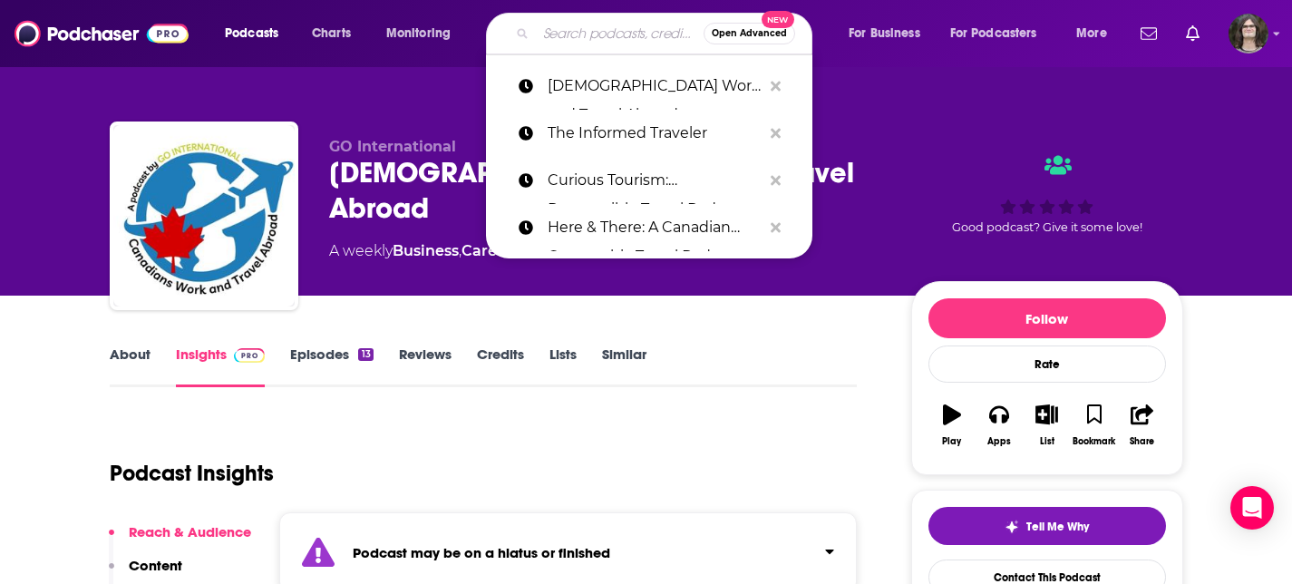
click at [571, 30] on input "Search podcasts, credits, & more..." at bounding box center [620, 33] width 168 height 29
paste input "The Thoughtful Travel Podcast"
type input "The Thoughtful Travel Podcast"
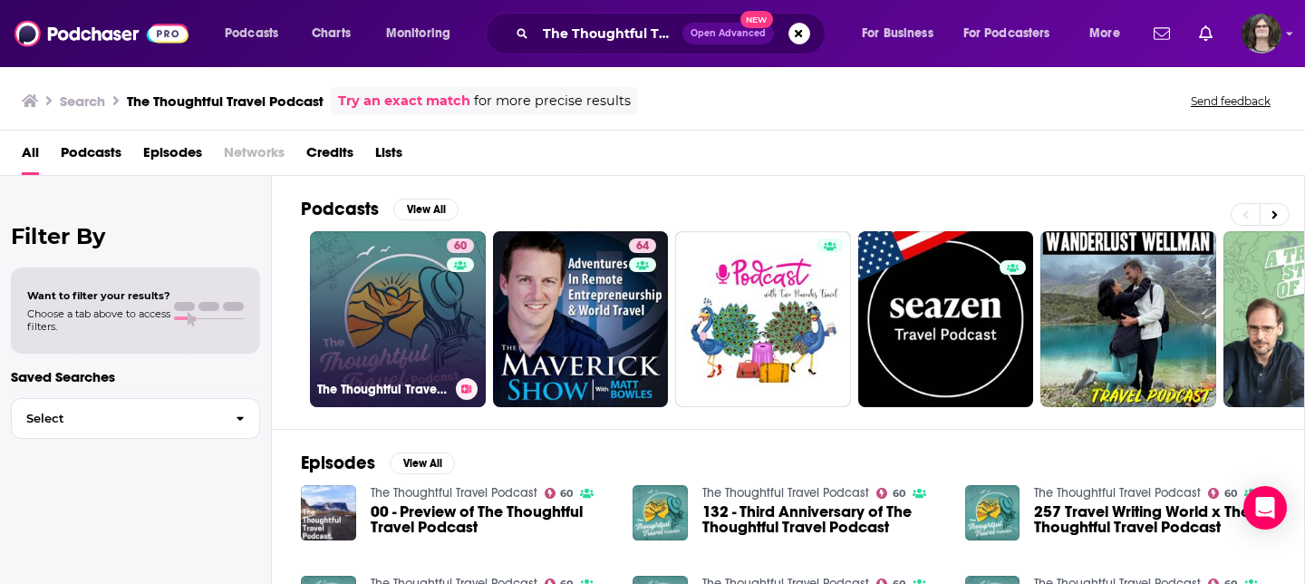
click at [382, 287] on link "60 The Thoughtful Travel Podcast" at bounding box center [398, 319] width 176 height 176
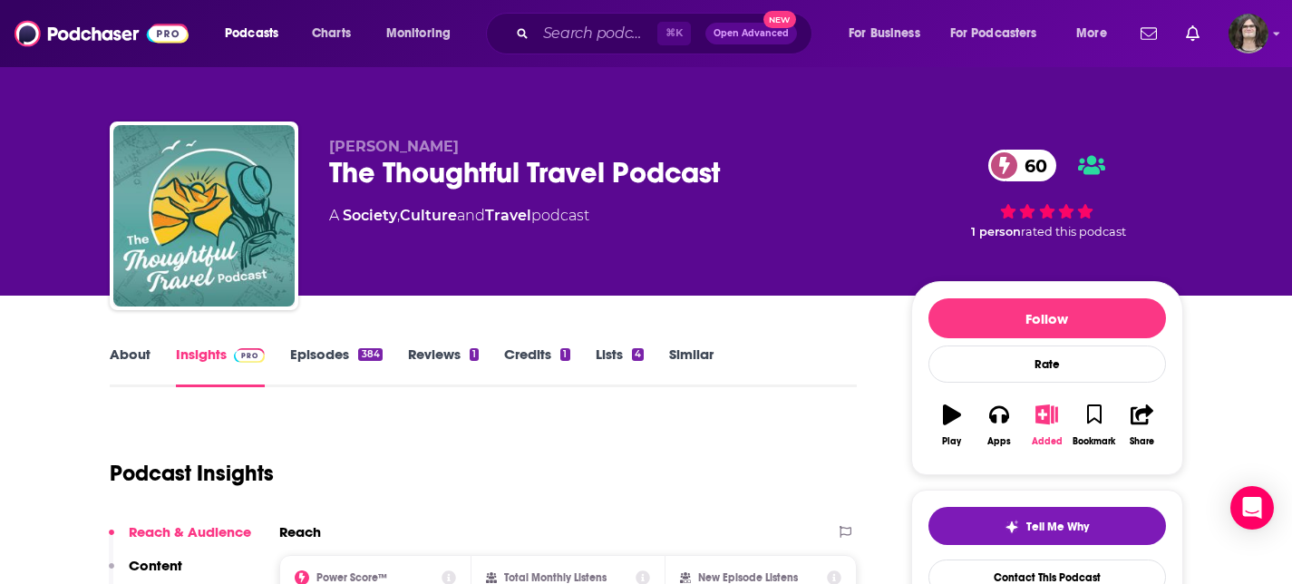
click at [1044, 422] on icon "button" at bounding box center [1046, 414] width 23 height 20
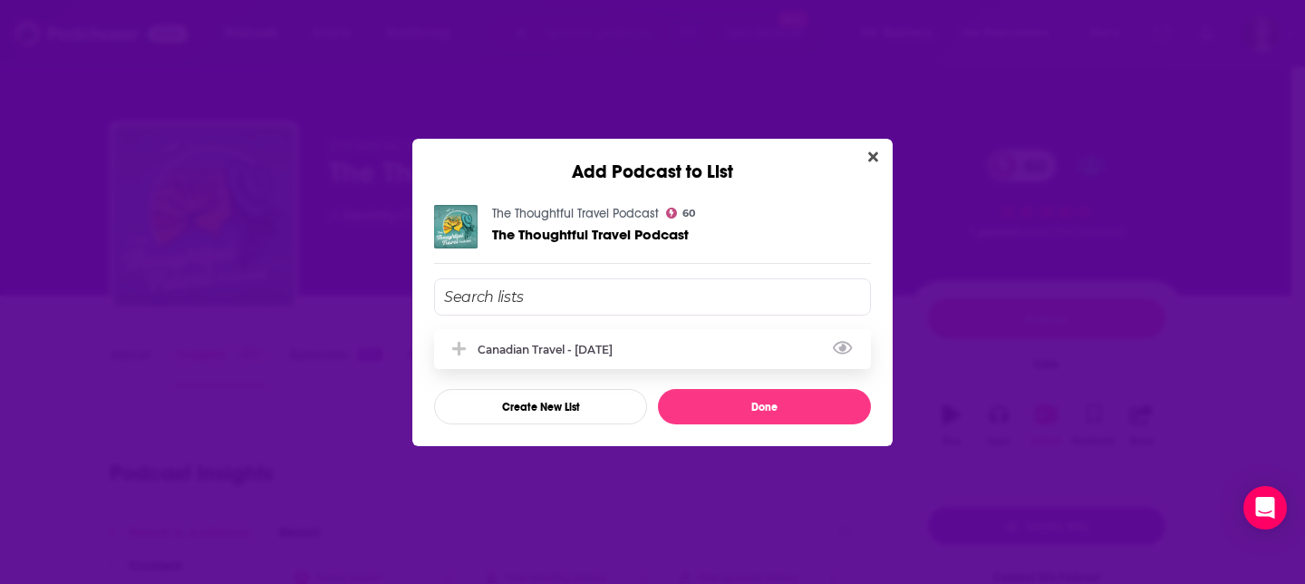
click at [596, 344] on div "Canadian Travel - Aug 25 2025" at bounding box center [551, 350] width 146 height 14
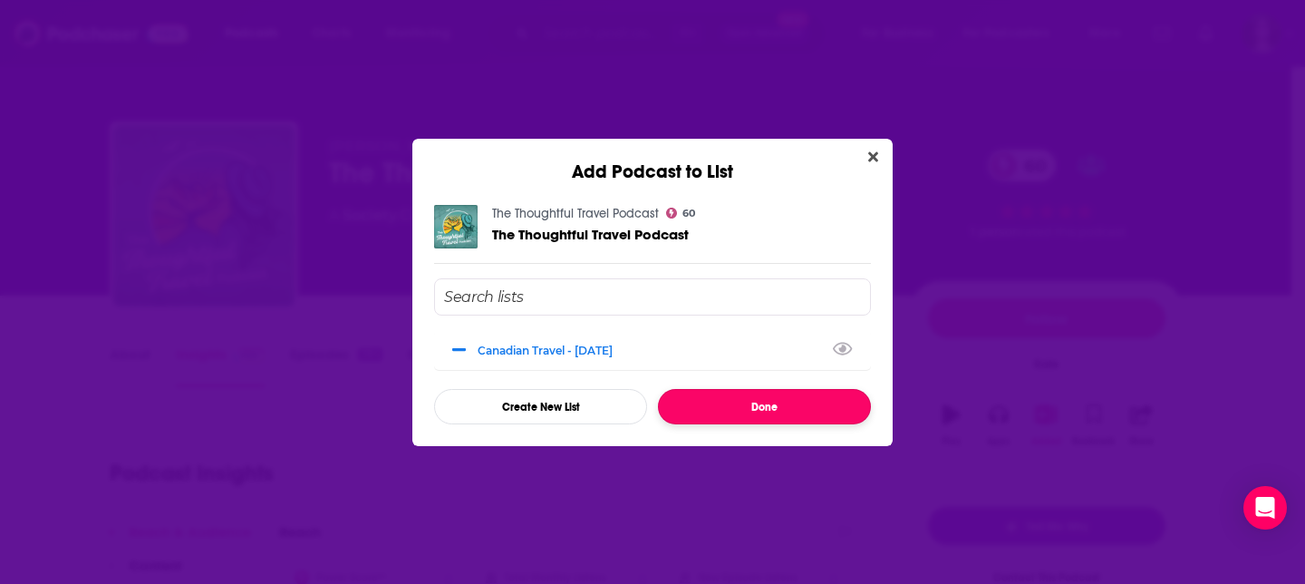
click at [801, 404] on button "Done" at bounding box center [764, 406] width 213 height 35
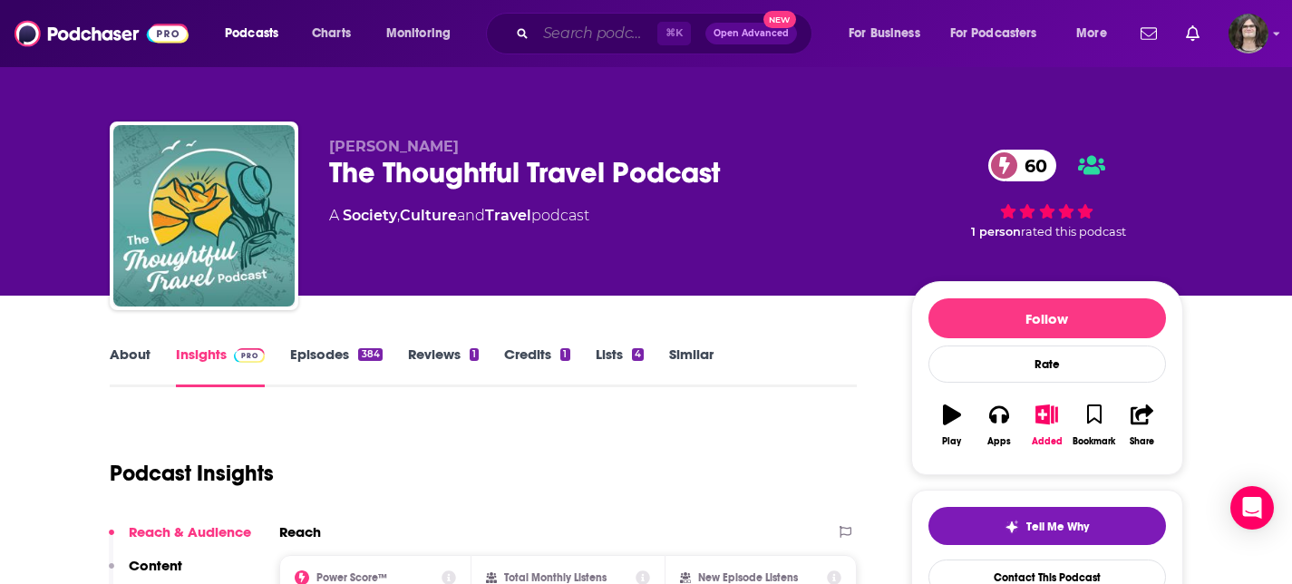
click at [578, 33] on input "Search podcasts, credits, & more..." at bounding box center [596, 33] width 121 height 29
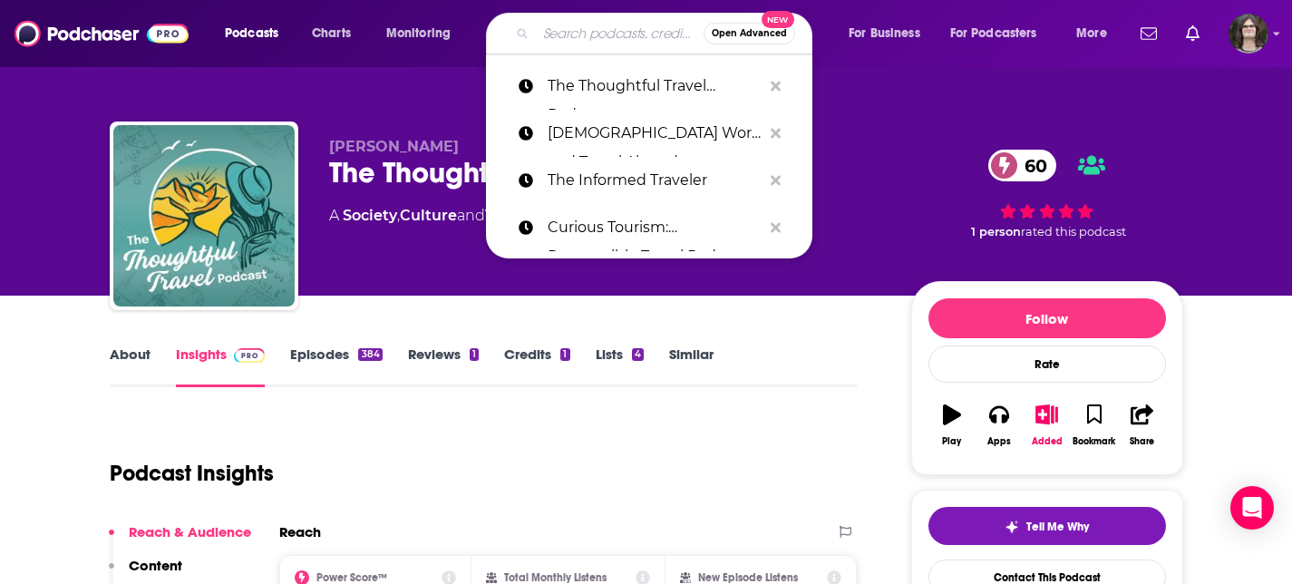
paste input "The Chris Robinson Travel Show"
type input "The Chris Robinson Travel Show"
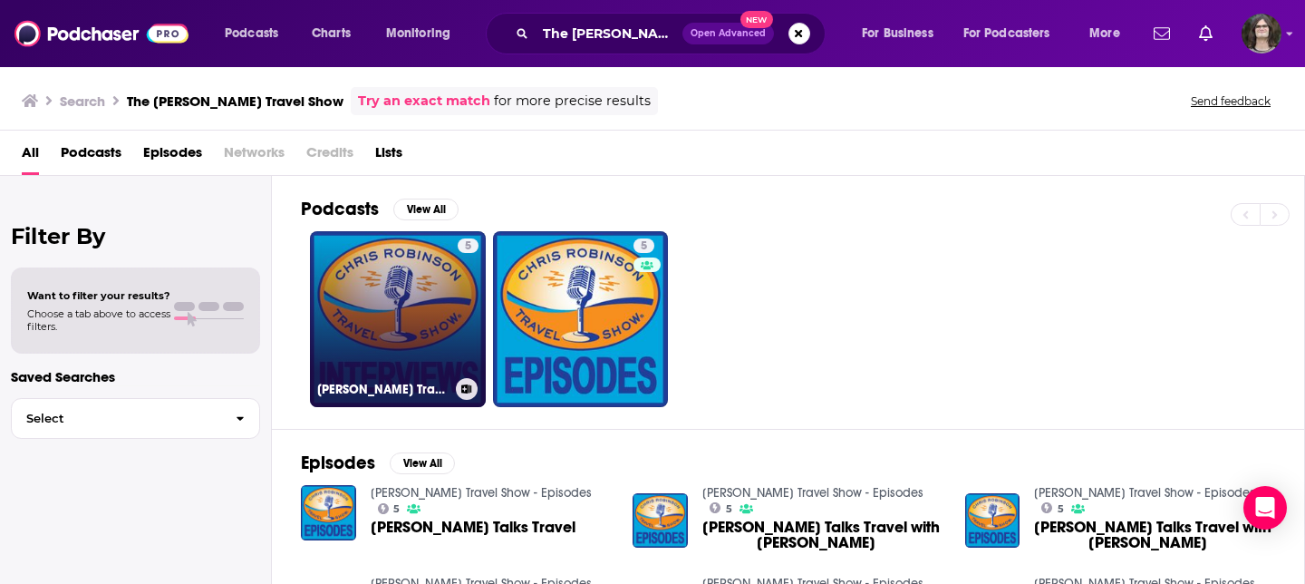
click at [421, 283] on link "5 Chris Robinson Travel Show - Interviews" at bounding box center [398, 319] width 176 height 176
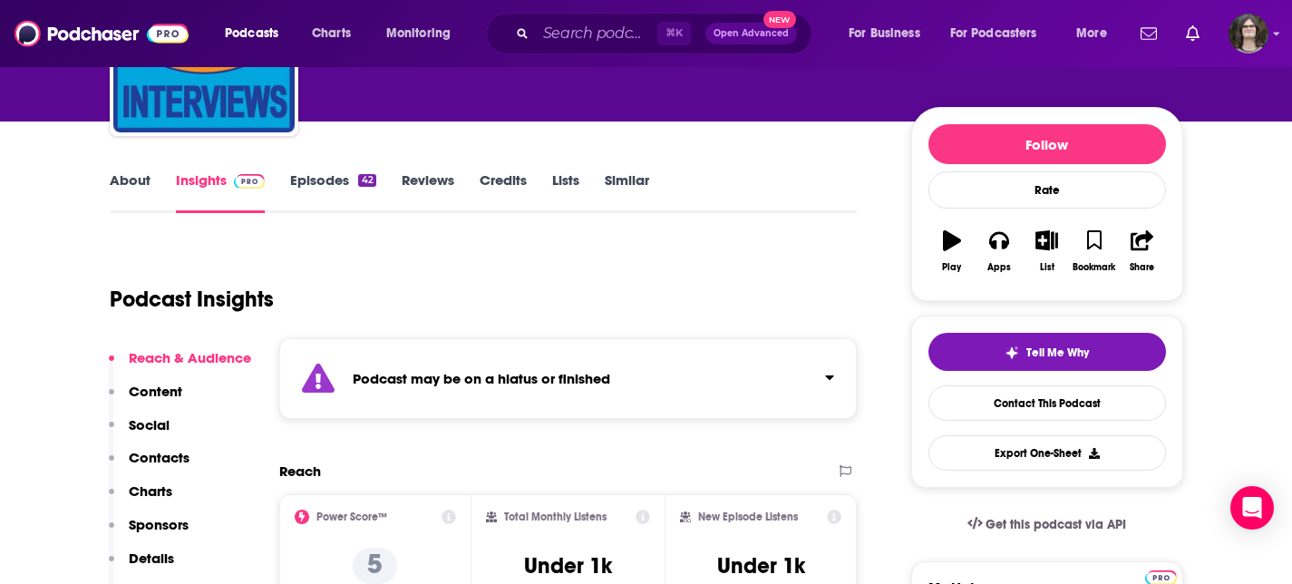
scroll to position [5, 0]
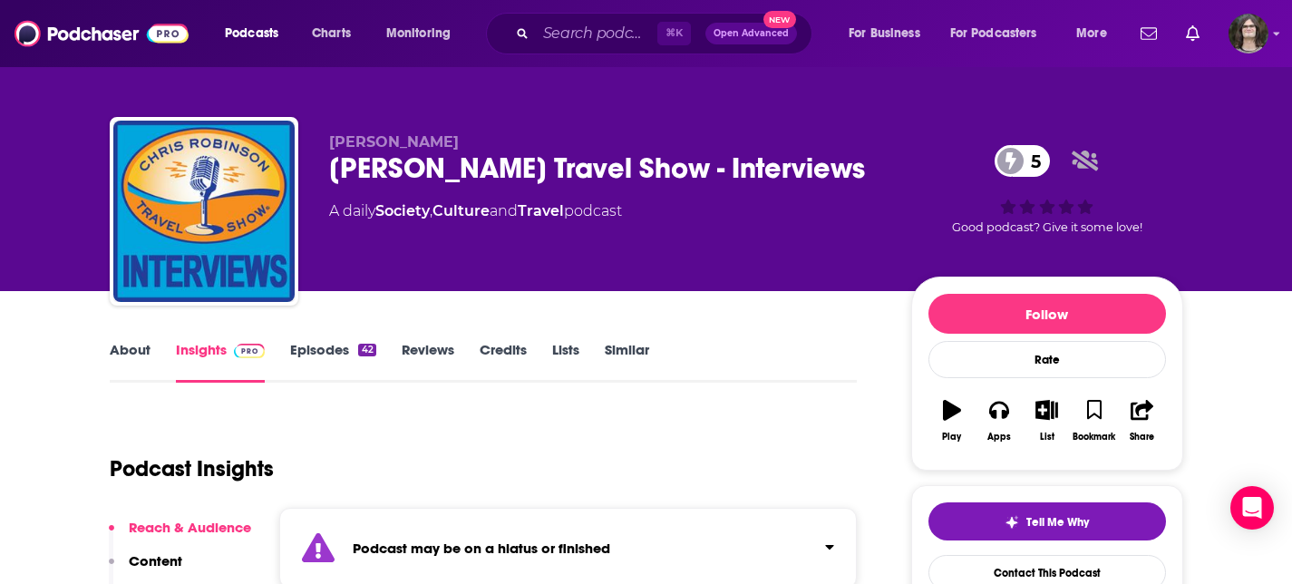
click at [325, 369] on link "Episodes 42" at bounding box center [332, 362] width 85 height 42
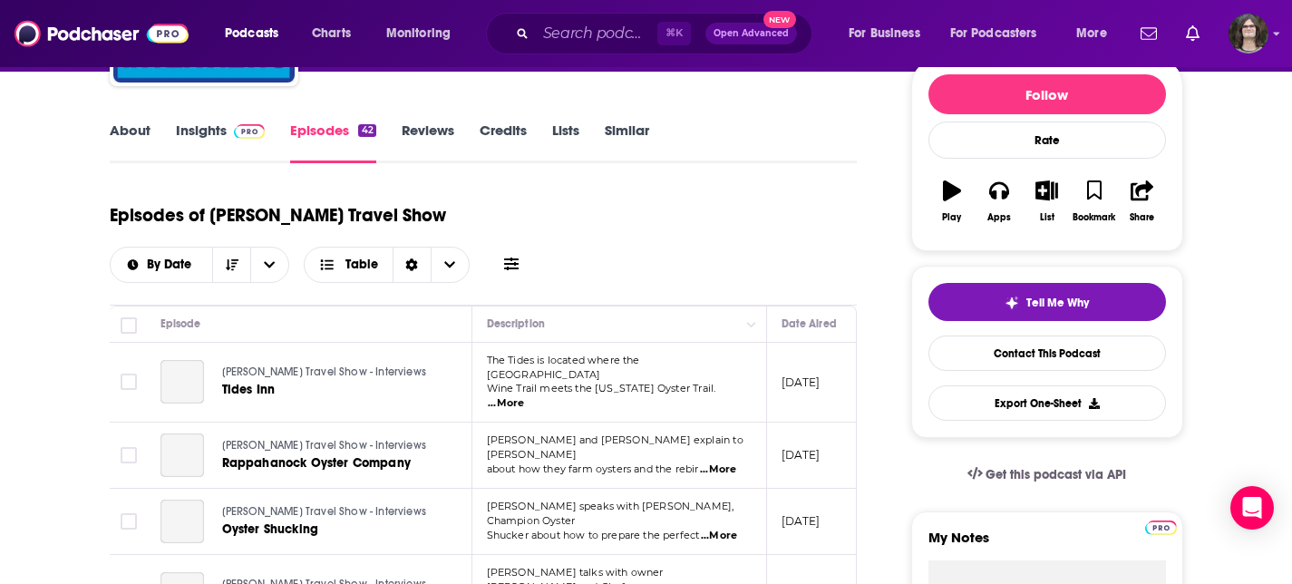
scroll to position [251, 0]
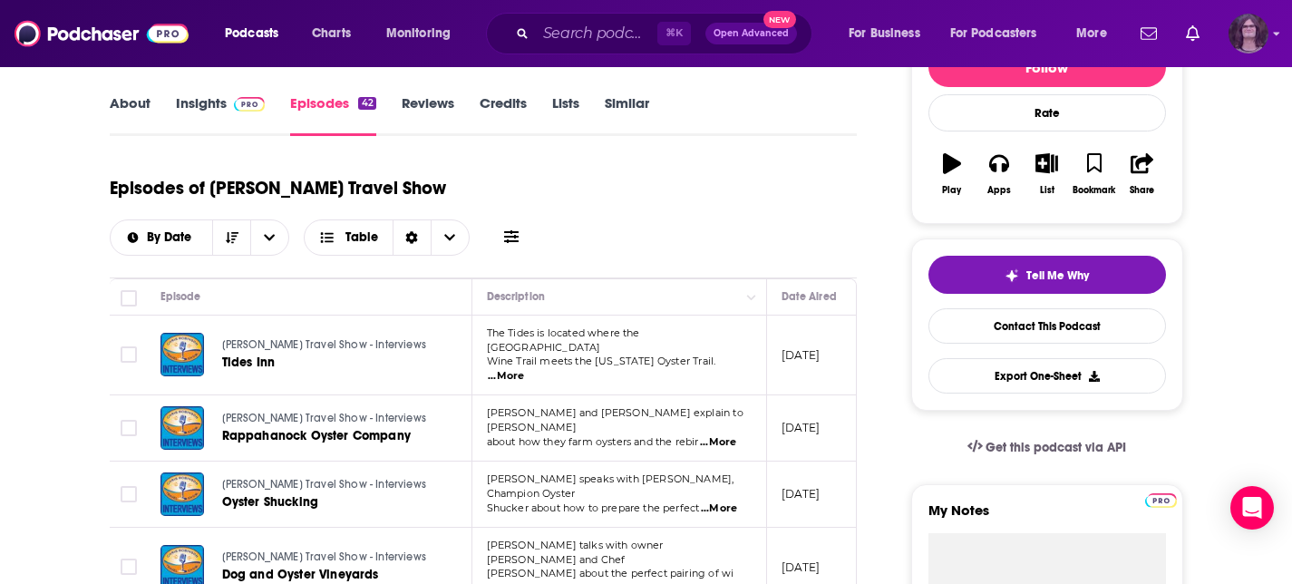
click at [1243, 34] on img "Logged in as jack14248" at bounding box center [1248, 34] width 40 height 40
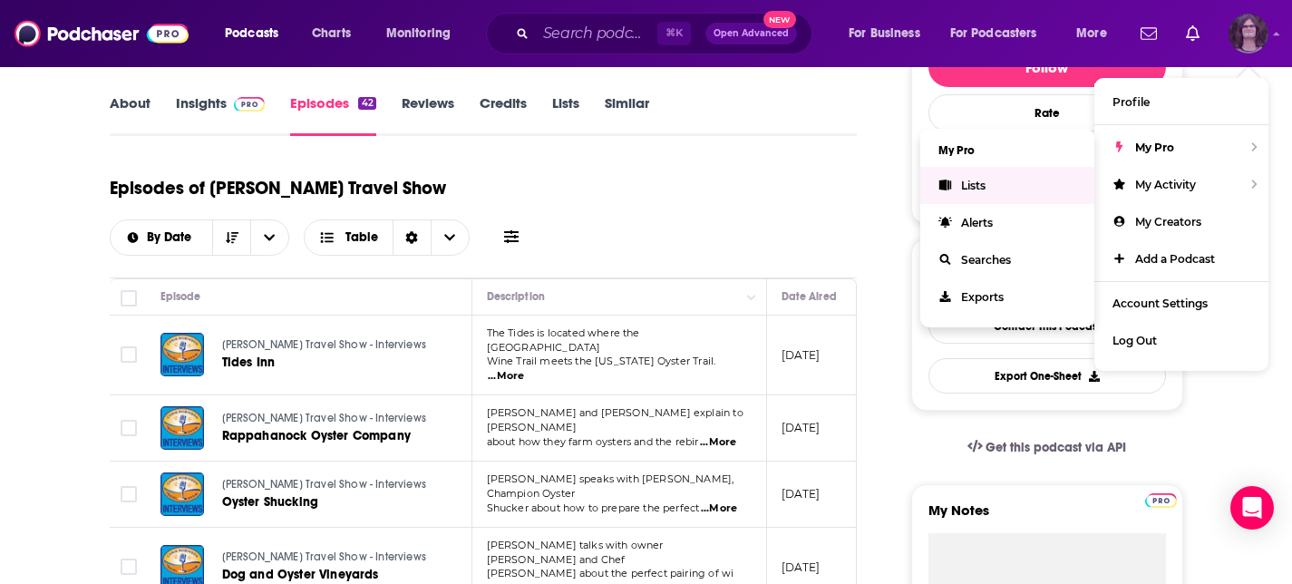
click at [1006, 182] on link "Lists" at bounding box center [1007, 185] width 174 height 37
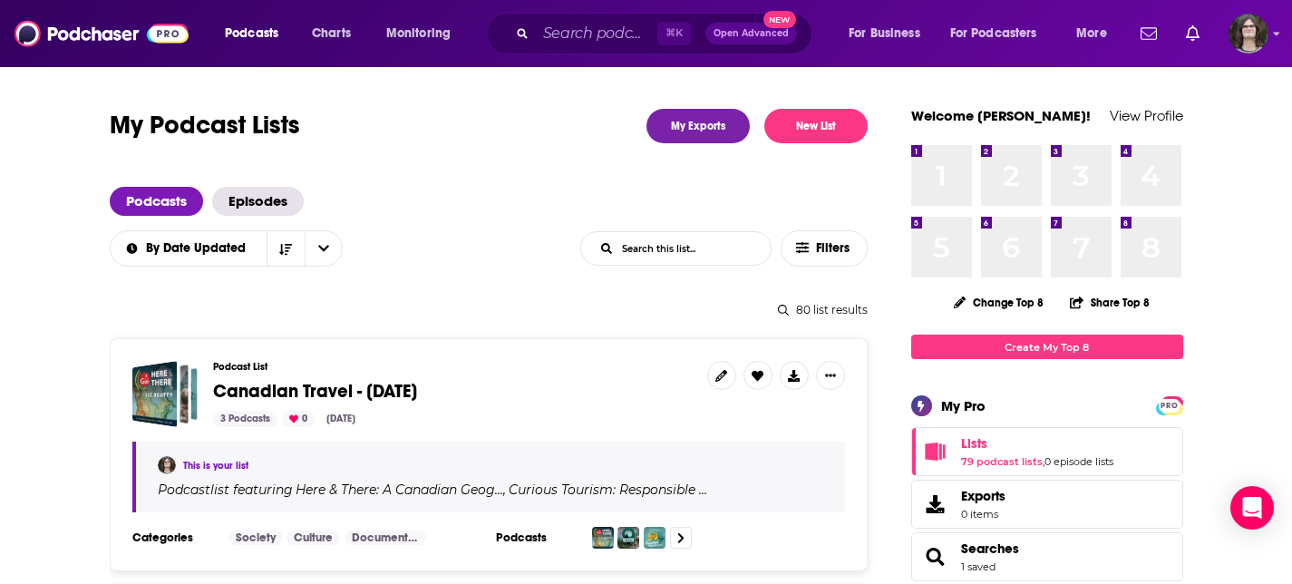
click at [417, 398] on span "Canadian Travel - Aug 25 2025" at bounding box center [315, 391] width 204 height 23
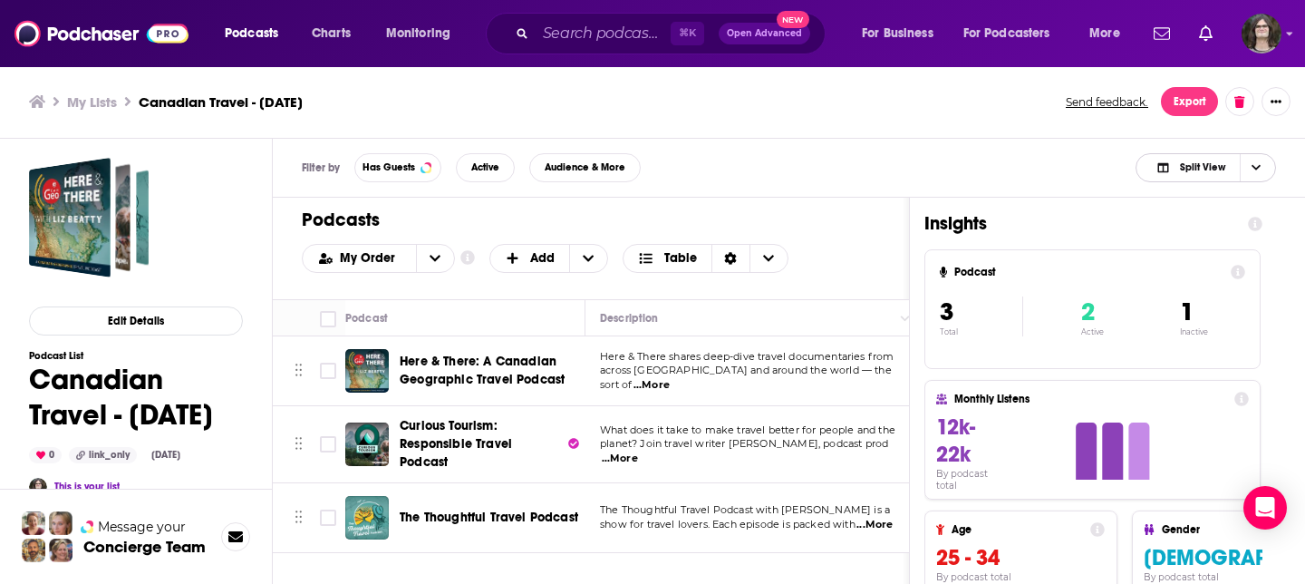
click at [1230, 164] on span "Split View" at bounding box center [1191, 167] width 100 height 25
click at [1204, 259] on span "Insight Only" at bounding box center [1217, 258] width 90 height 10
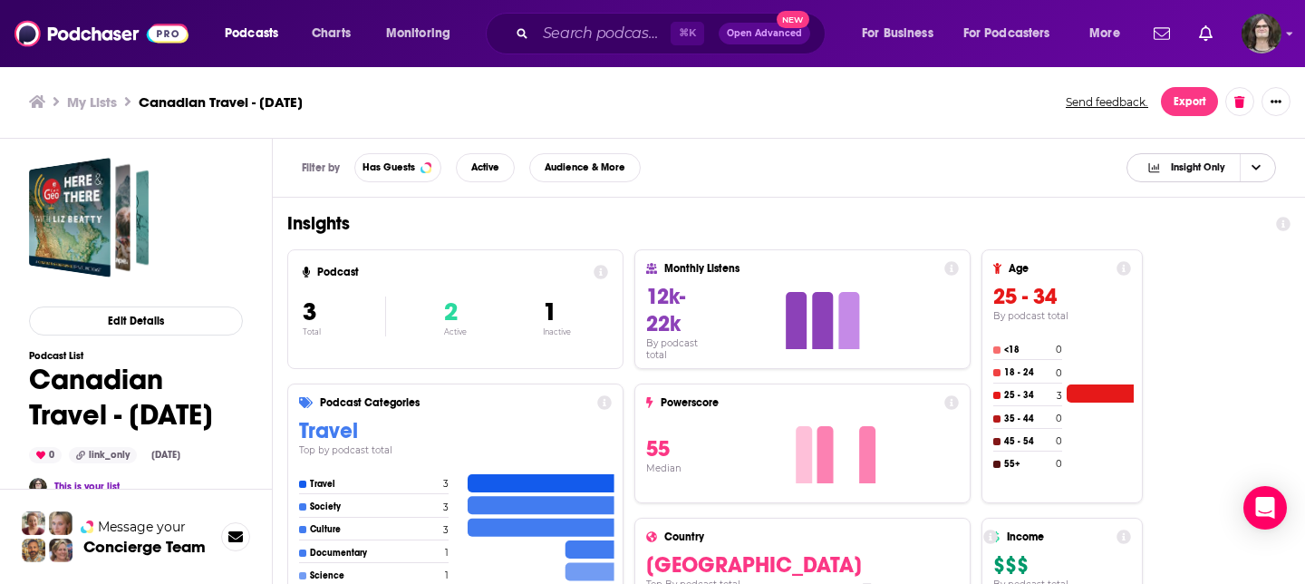
click at [1209, 163] on span "Insight Only" at bounding box center [1198, 167] width 54 height 10
click at [1187, 227] on span "Podcast Only" at bounding box center [1212, 228] width 99 height 10
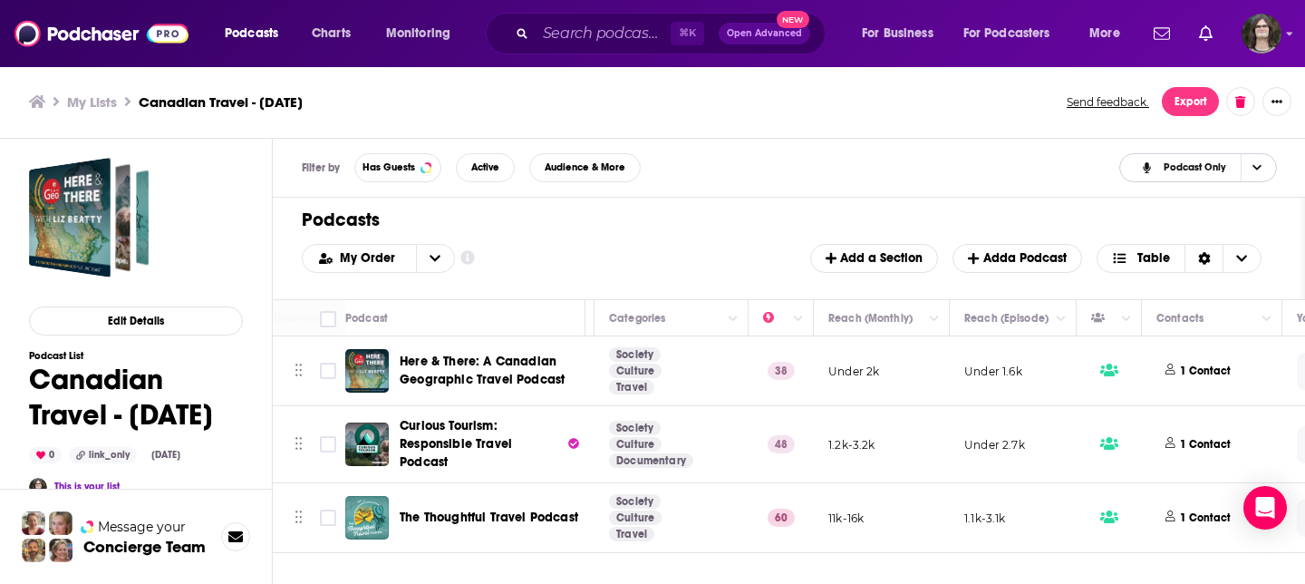
scroll to position [0, 329]
click at [1184, 366] on p "1 Contact" at bounding box center [1203, 370] width 51 height 15
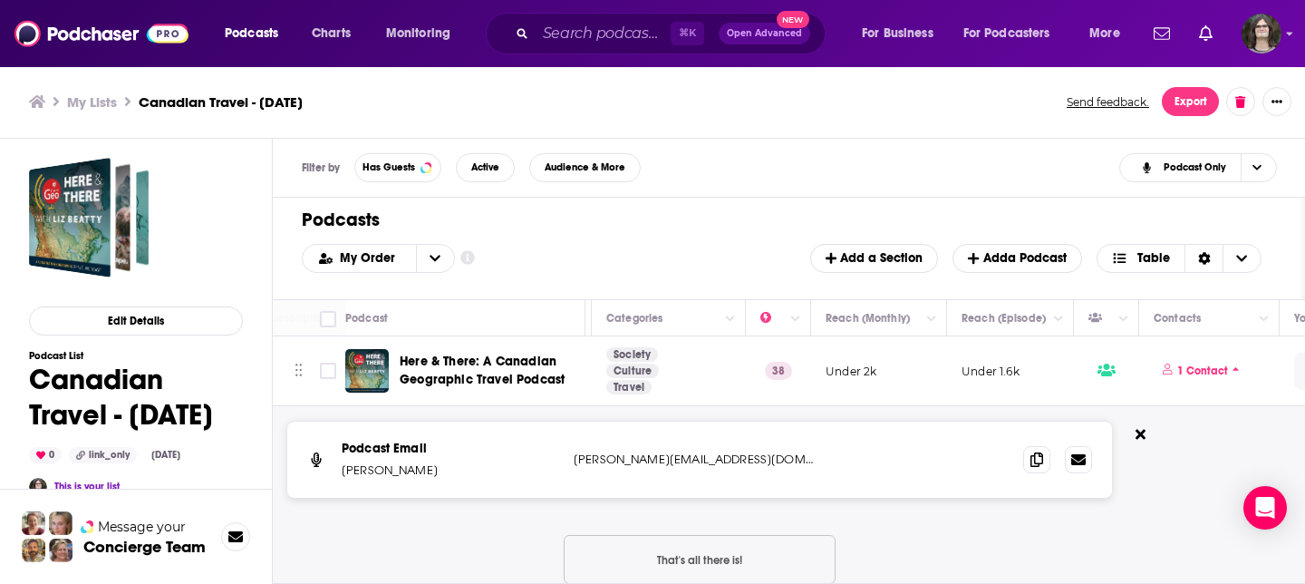
click at [438, 371] on span "Here & There: A Canadian Geographic Travel Podcast" at bounding box center [482, 371] width 165 height 34
click at [1034, 454] on icon at bounding box center [1037, 458] width 13 height 15
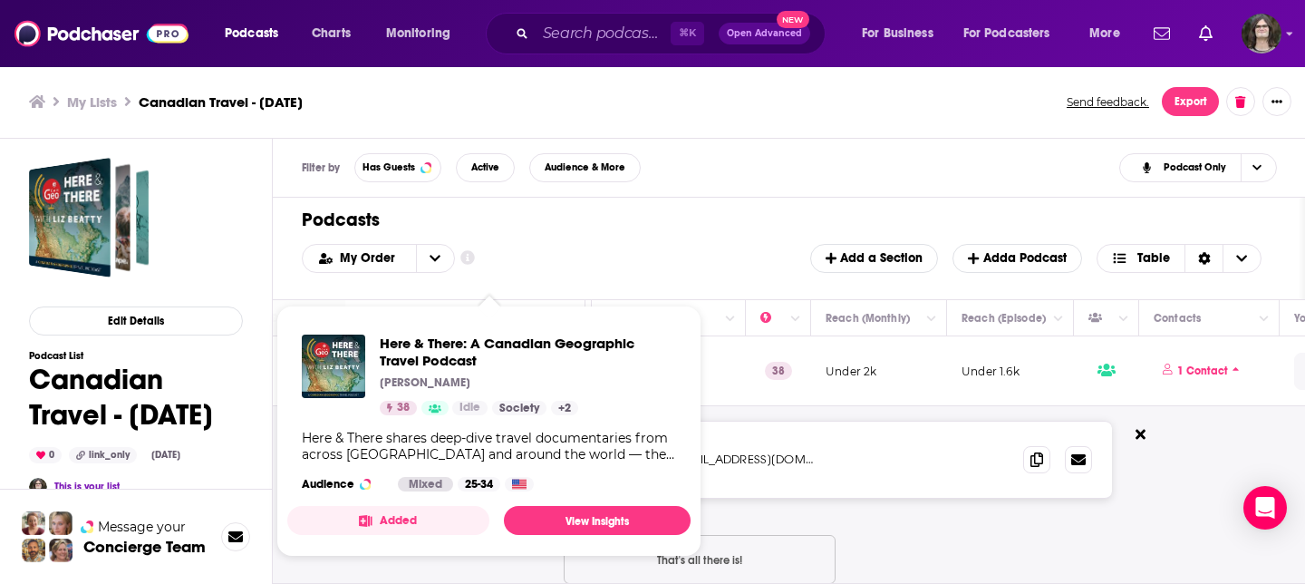
drag, startPoint x: 572, startPoint y: 384, endPoint x: 540, endPoint y: 1, distance: 384.7
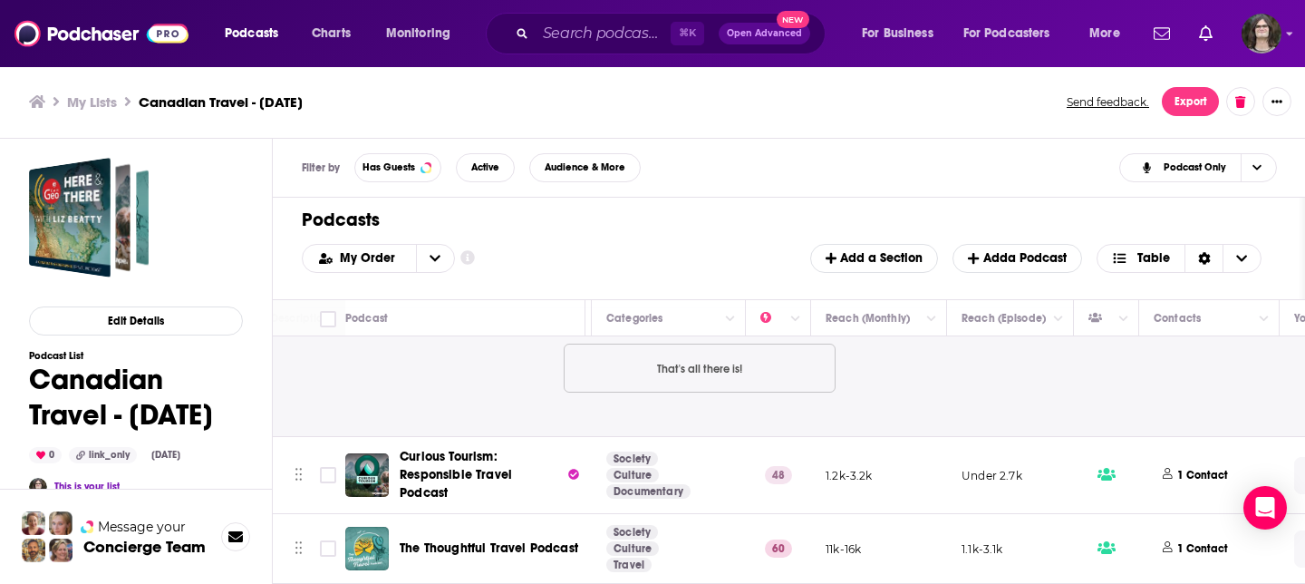
scroll to position [198, 329]
drag, startPoint x: 1177, startPoint y: 461, endPoint x: 1126, endPoint y: 433, distance: 58.0
click at [1174, 463] on span "1 Contact" at bounding box center [1201, 475] width 94 height 24
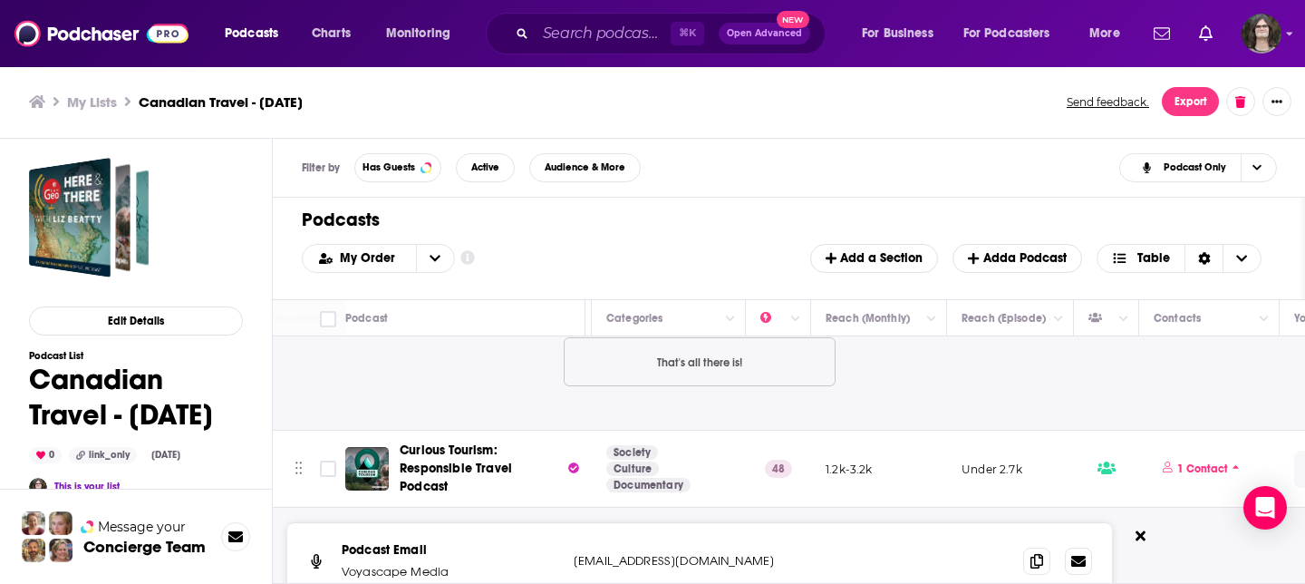
scroll to position [317, 329]
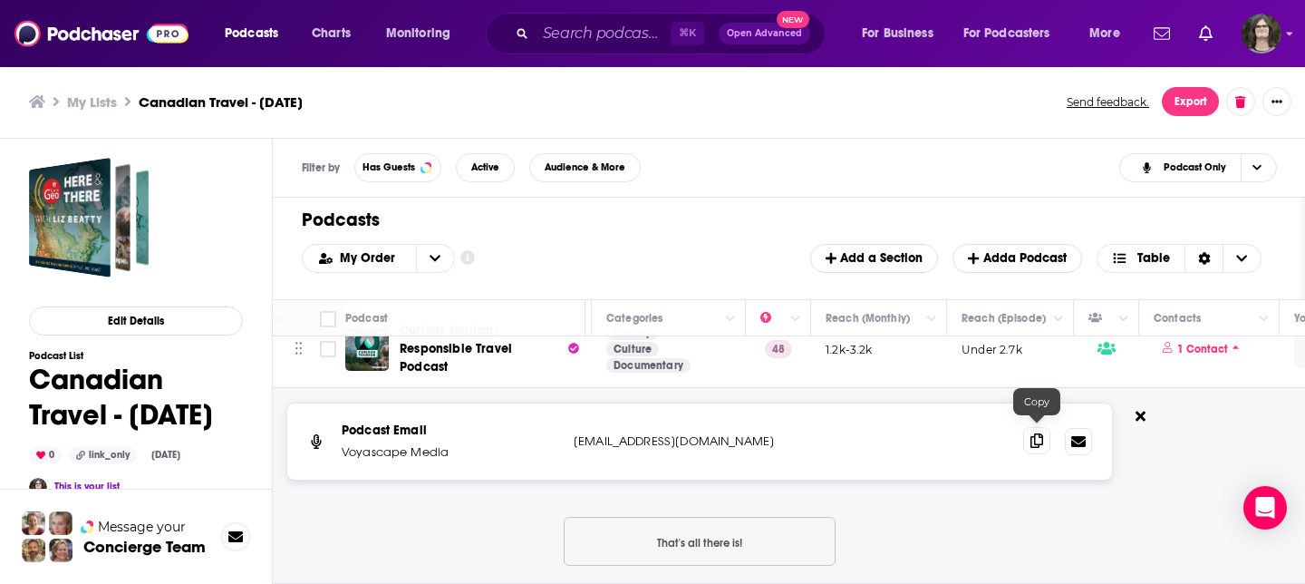
click at [1030, 439] on span at bounding box center [1036, 440] width 27 height 27
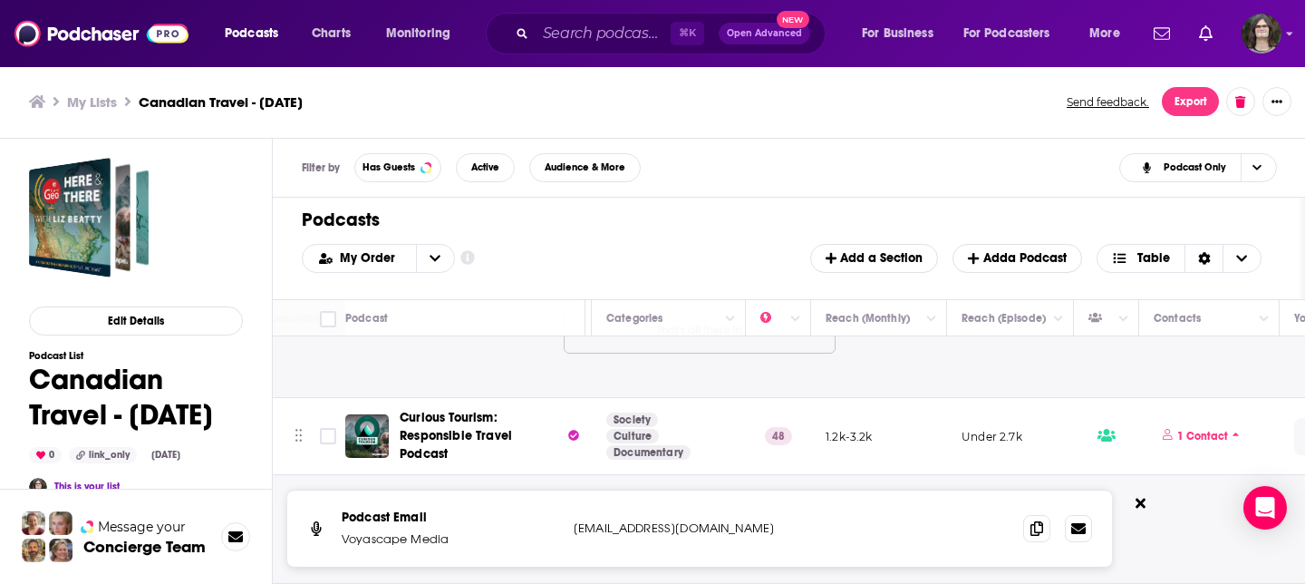
scroll to position [230, 329]
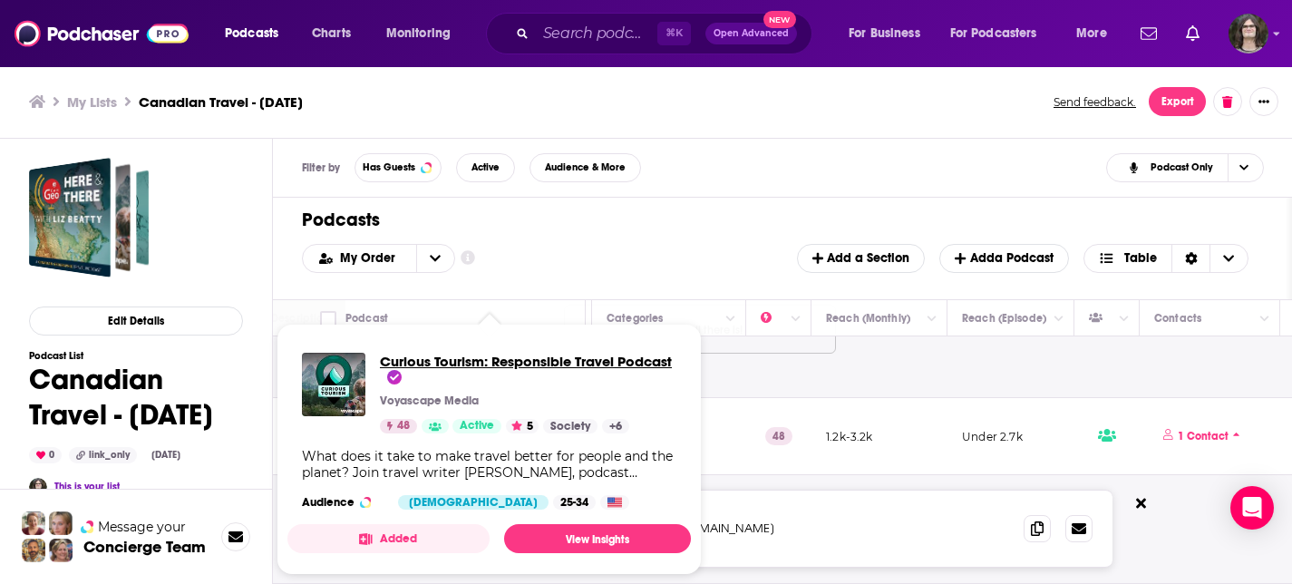
click at [471, 362] on span "Curious Tourism: Responsible Travel Podcast" at bounding box center [526, 370] width 292 height 34
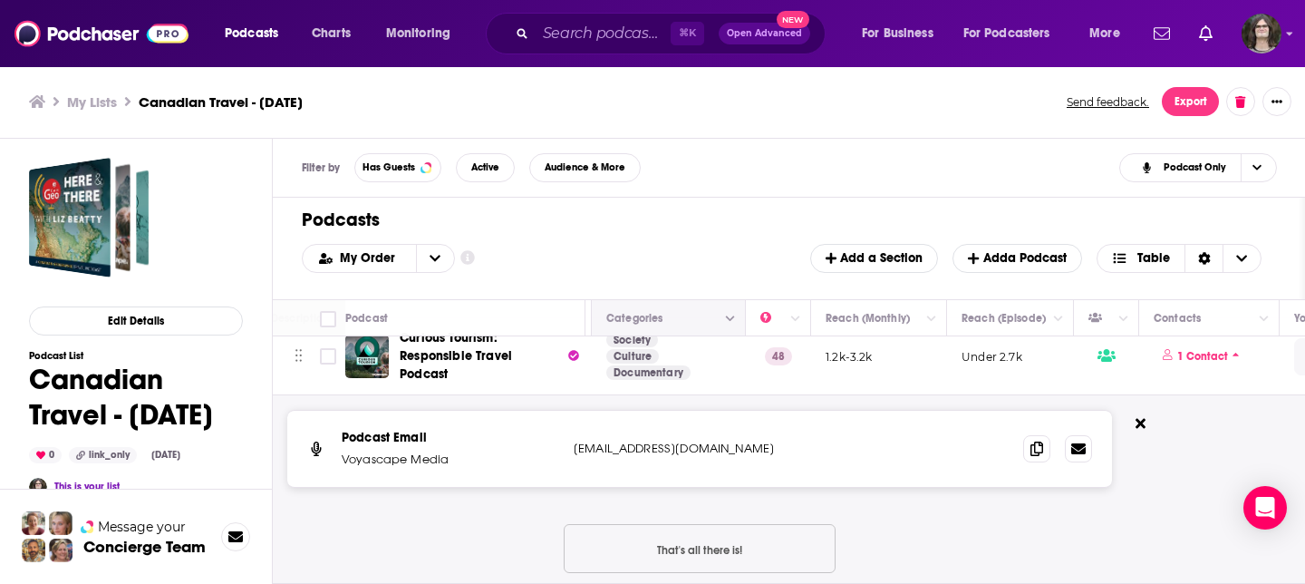
scroll to position [420, 329]
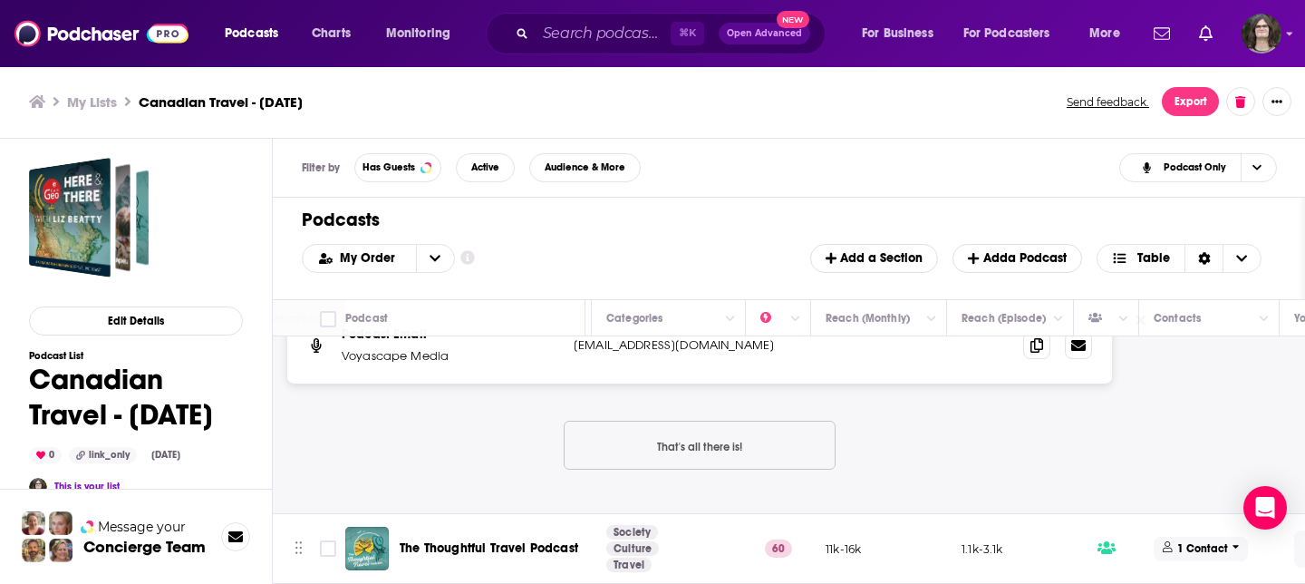
click at [1183, 541] on p "1 Contact" at bounding box center [1203, 548] width 51 height 15
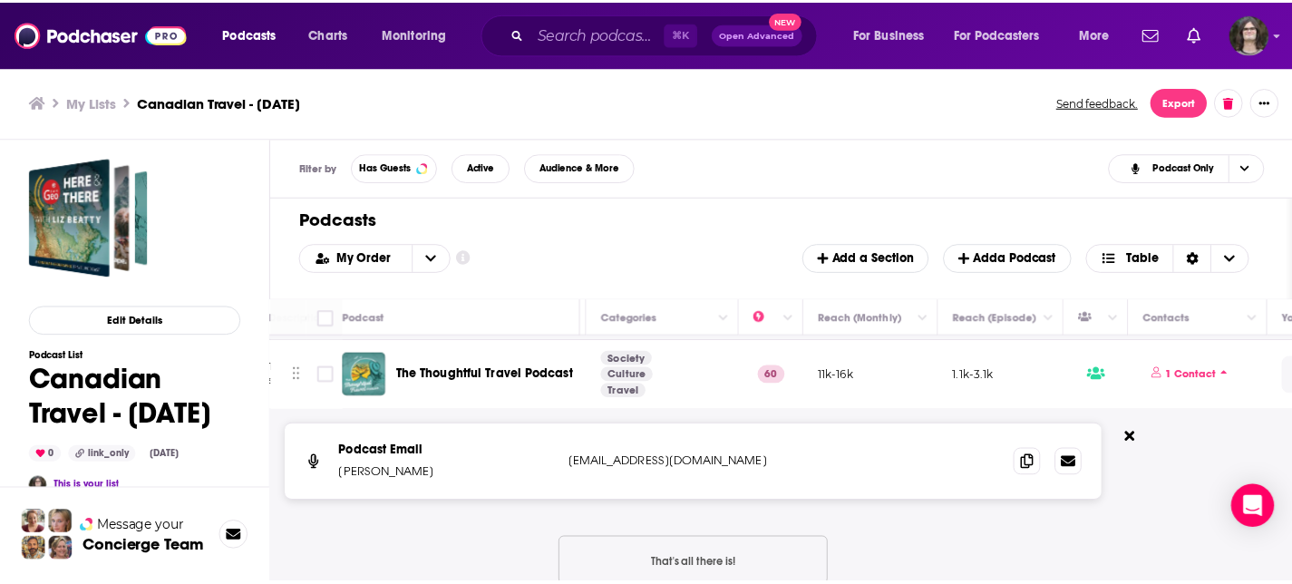
scroll to position [597, 329]
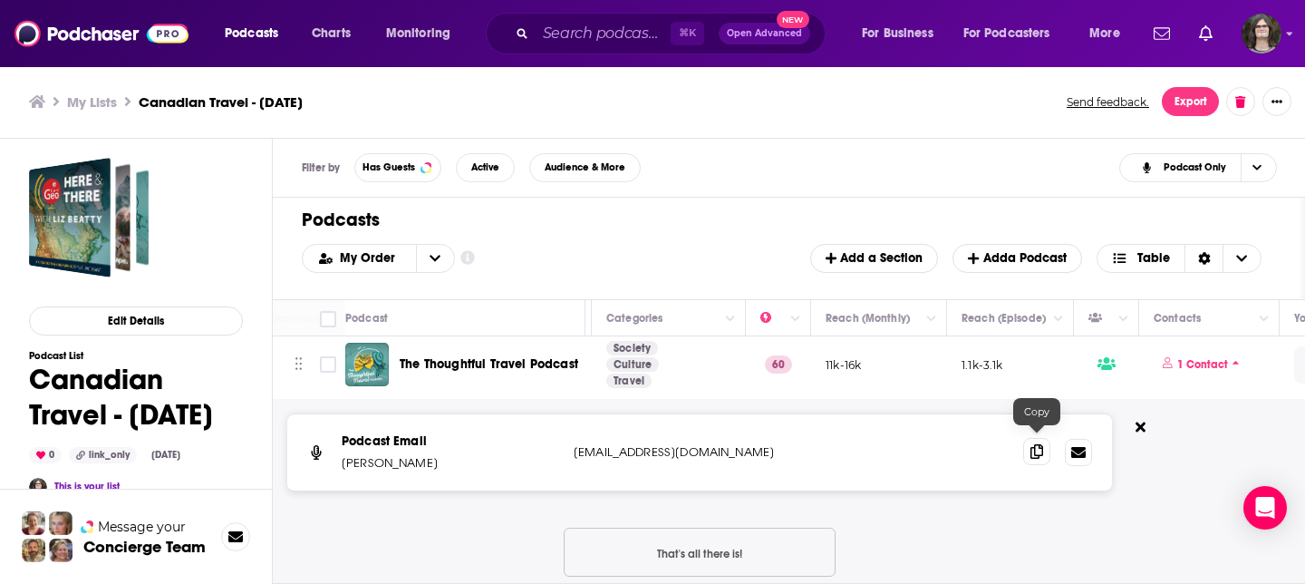
click at [1038, 447] on icon at bounding box center [1037, 451] width 13 height 15
click at [1272, 33] on img "Logged in as jack14248" at bounding box center [1262, 34] width 40 height 40
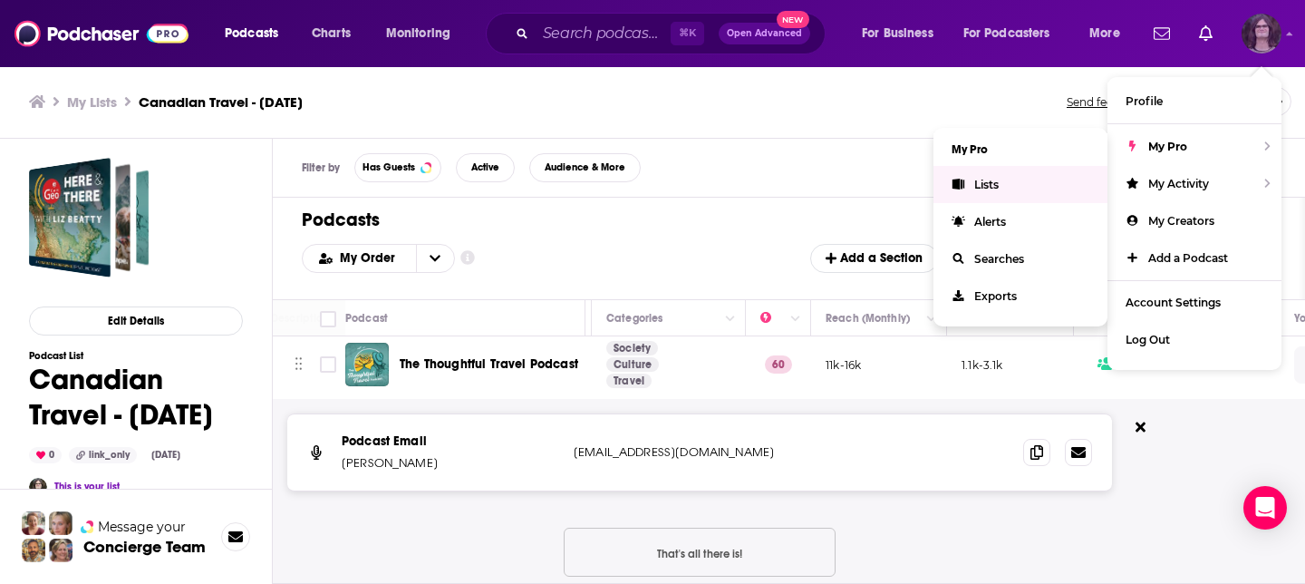
click at [987, 192] on link "Lists" at bounding box center [1021, 184] width 174 height 37
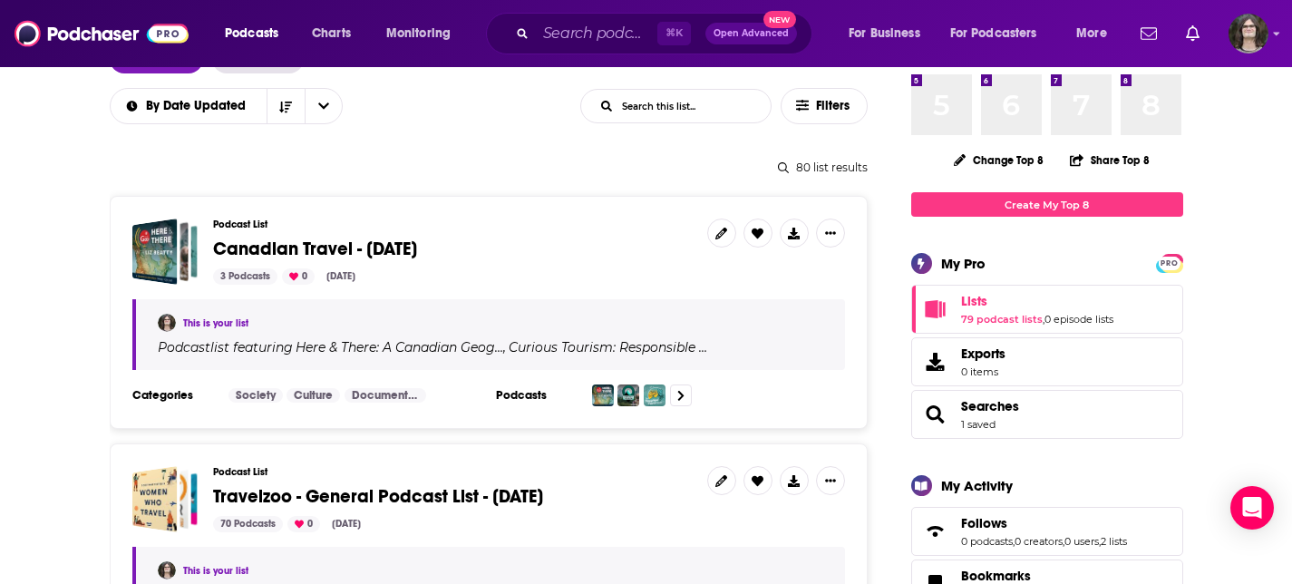
scroll to position [279, 0]
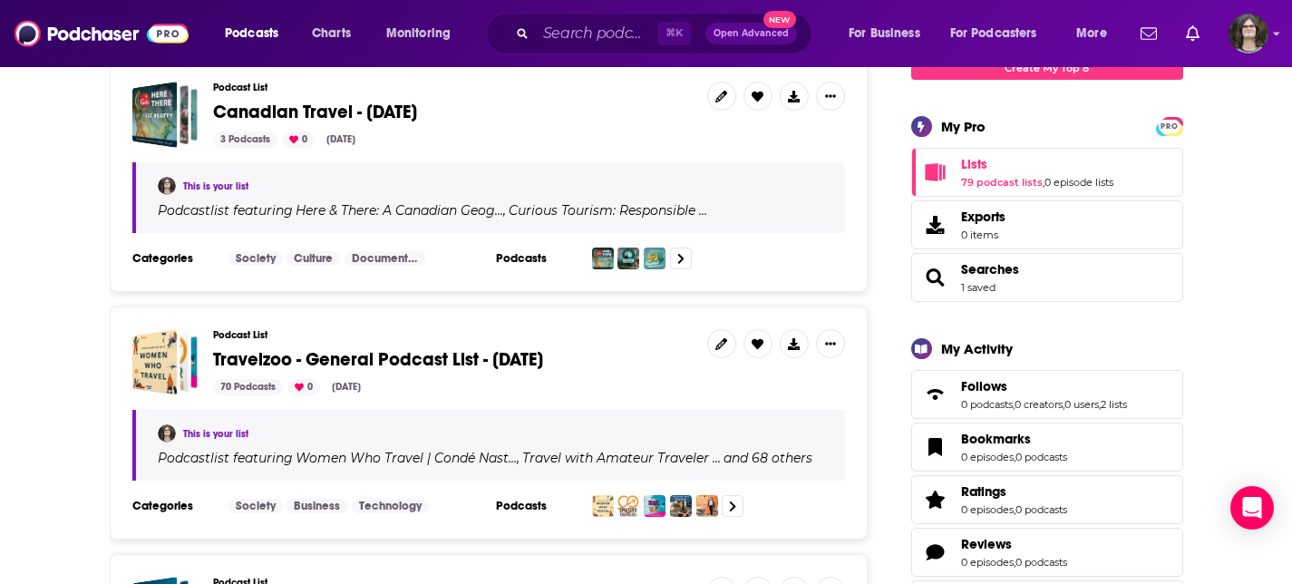
click at [463, 368] on div "Podcast List Travelzoo - General Podcast List - July 2025 70 Podcasts 0 Jul 25,…" at bounding box center [453, 362] width 480 height 66
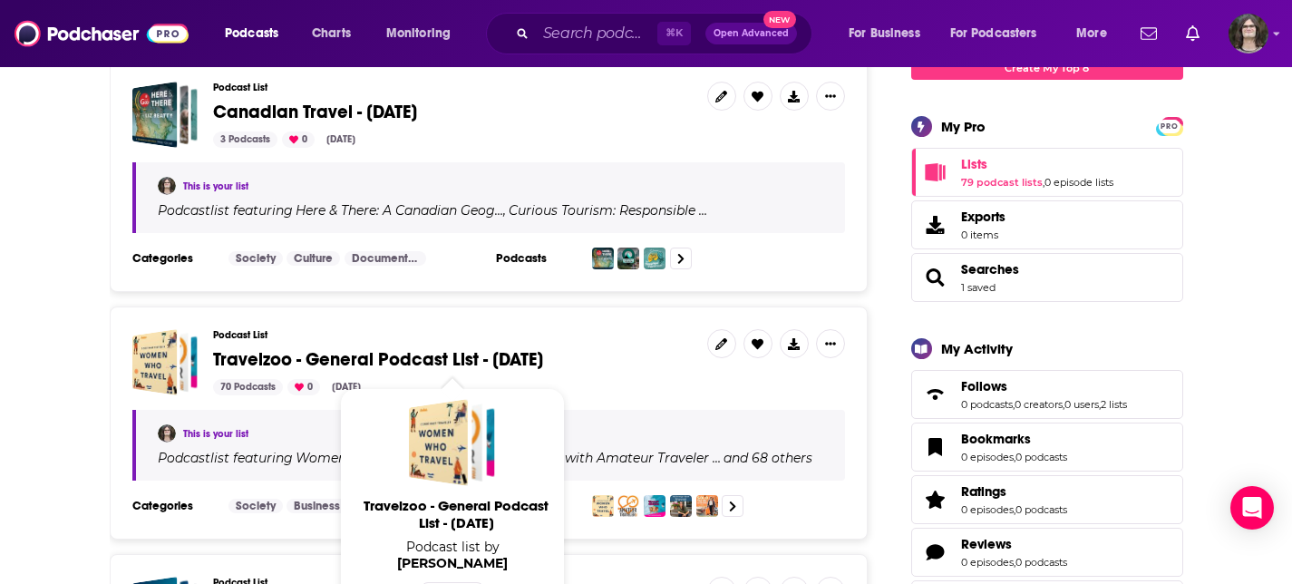
click at [464, 358] on span "Travelzoo - General Podcast List - July 2025" at bounding box center [378, 359] width 330 height 23
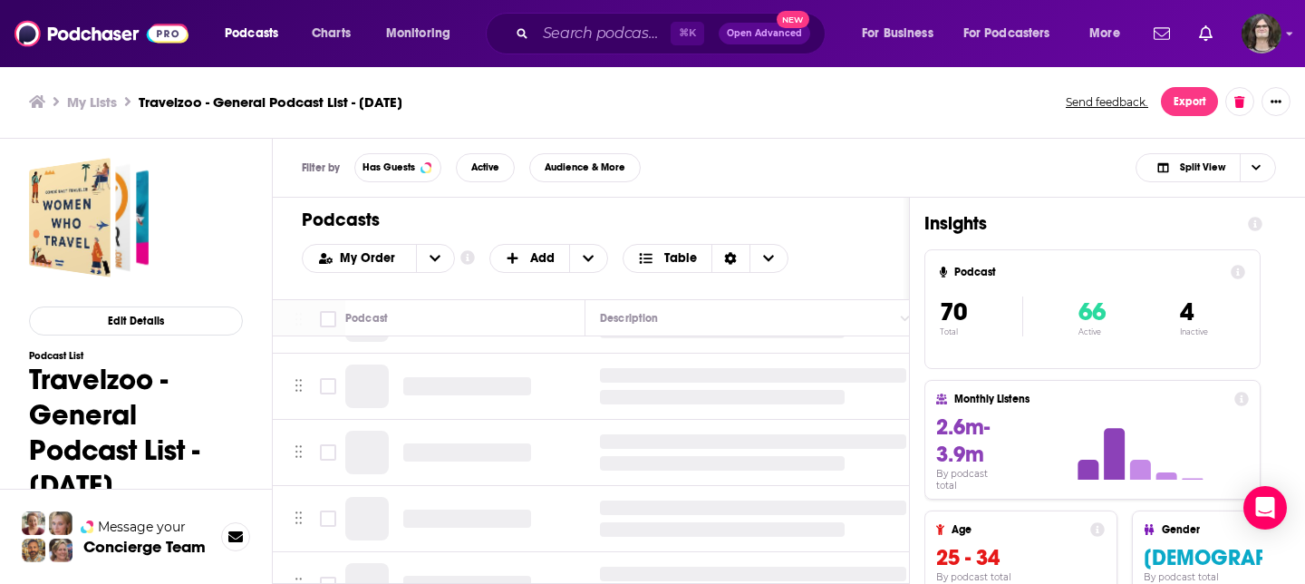
scroll to position [63, 0]
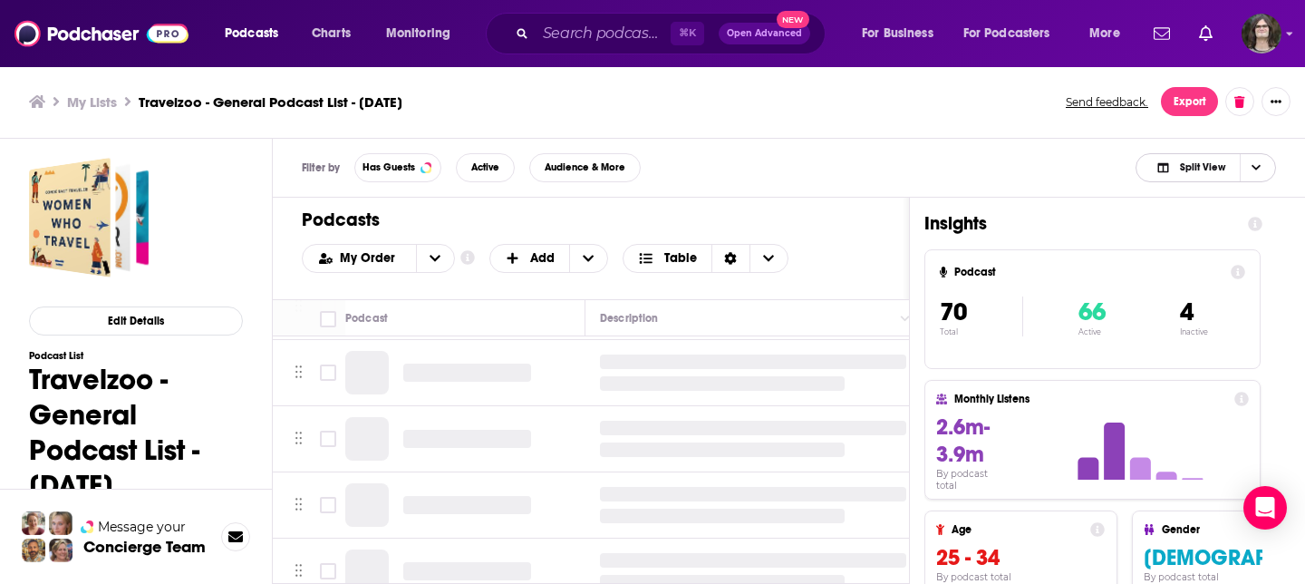
click at [1220, 169] on span "Split View" at bounding box center [1202, 167] width 45 height 10
click at [1185, 227] on span "Podcast Only" at bounding box center [1217, 228] width 90 height 10
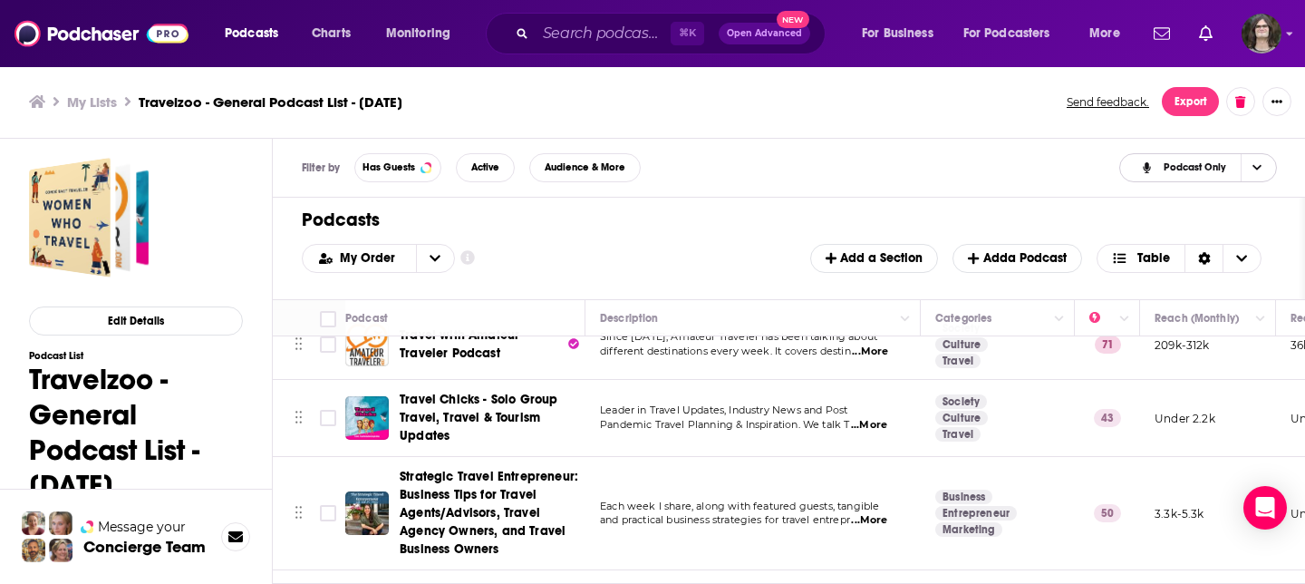
scroll to position [0, 0]
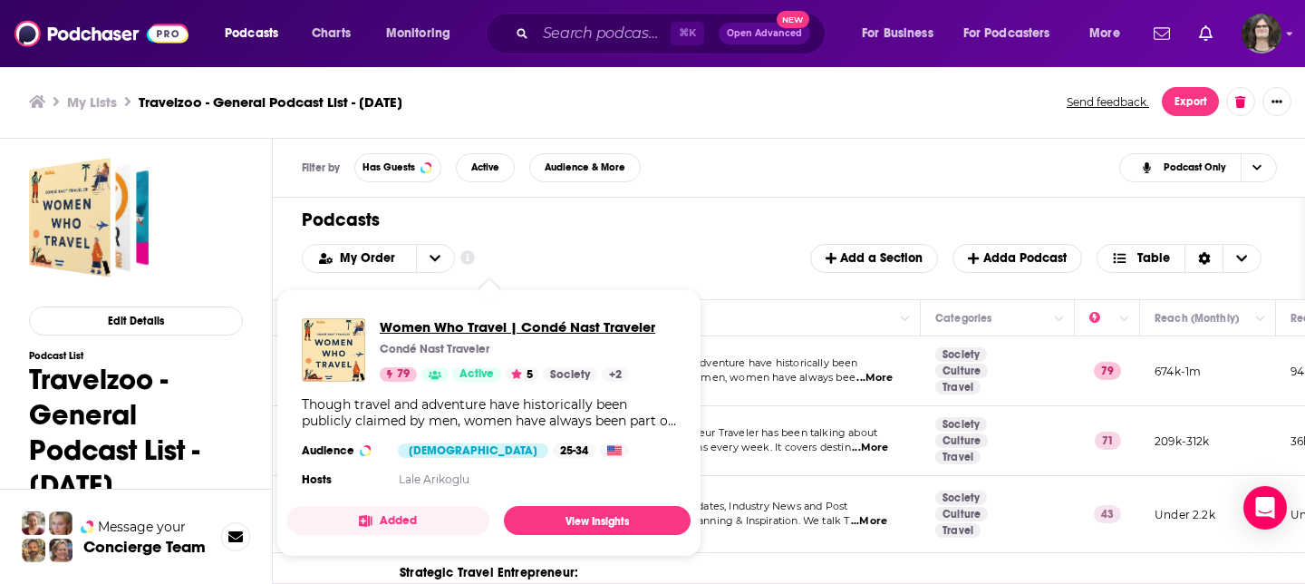
click at [492, 332] on span "Women Who Travel | Condé Nast Traveler" at bounding box center [518, 326] width 276 height 17
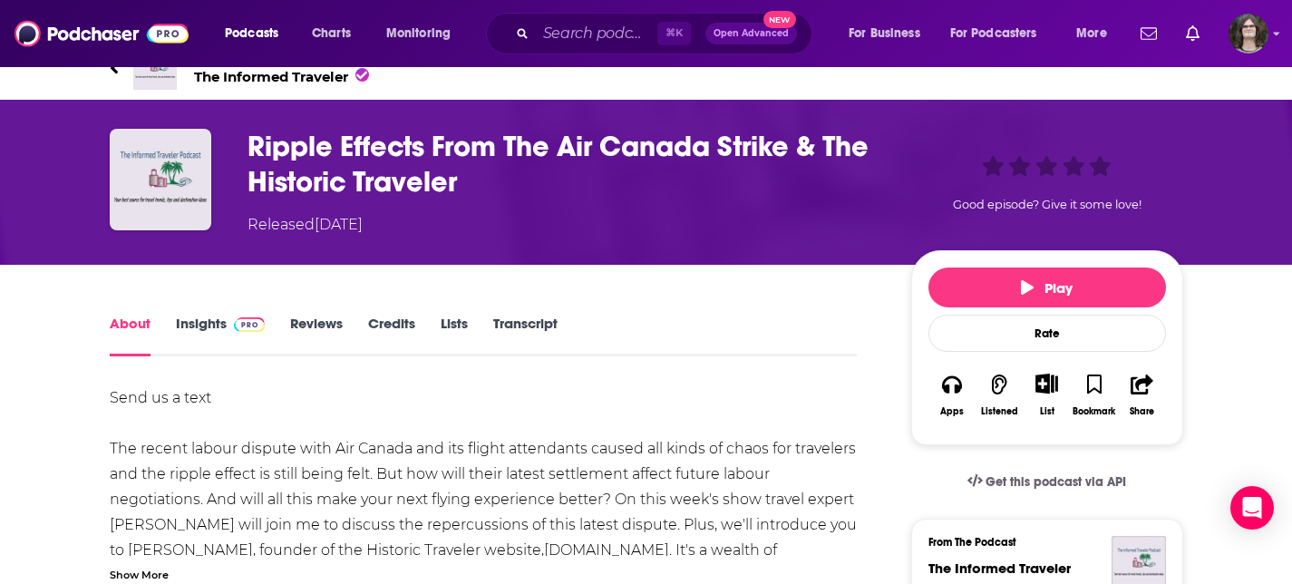
click at [227, 325] on span at bounding box center [246, 323] width 39 height 17
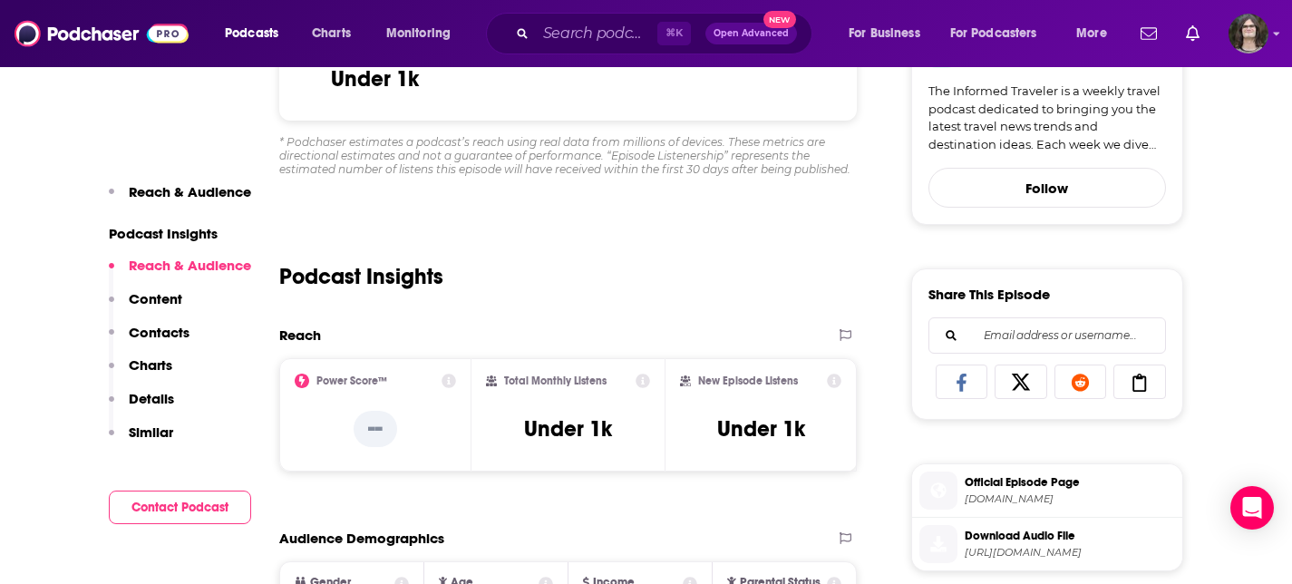
scroll to position [637, 0]
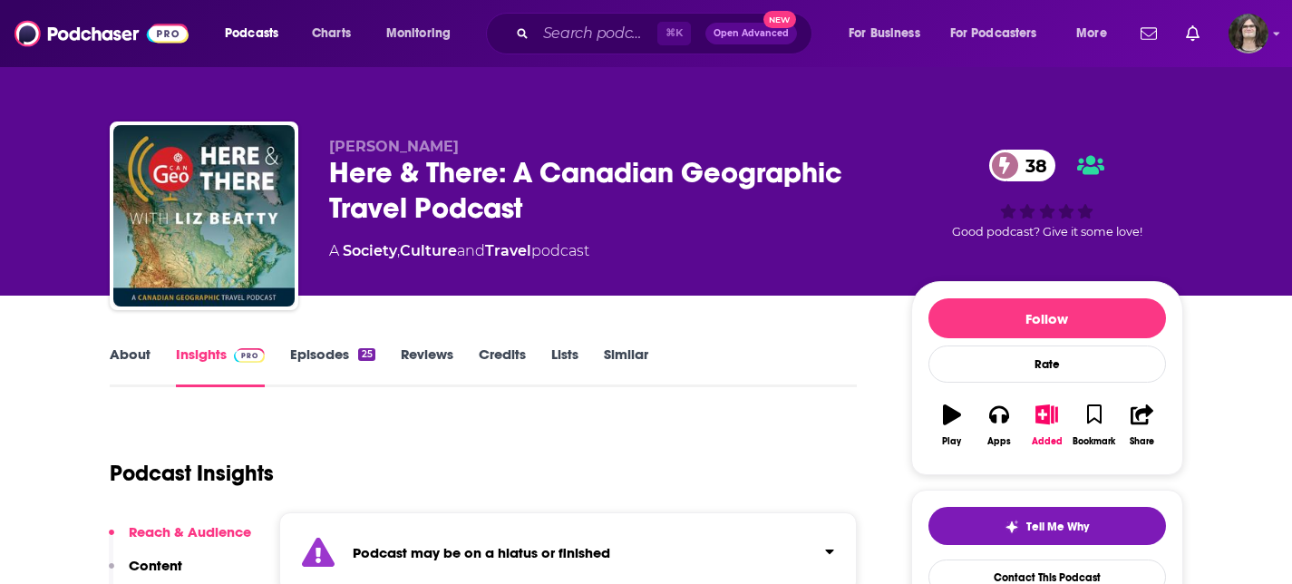
click at [138, 368] on link "About" at bounding box center [130, 366] width 41 height 42
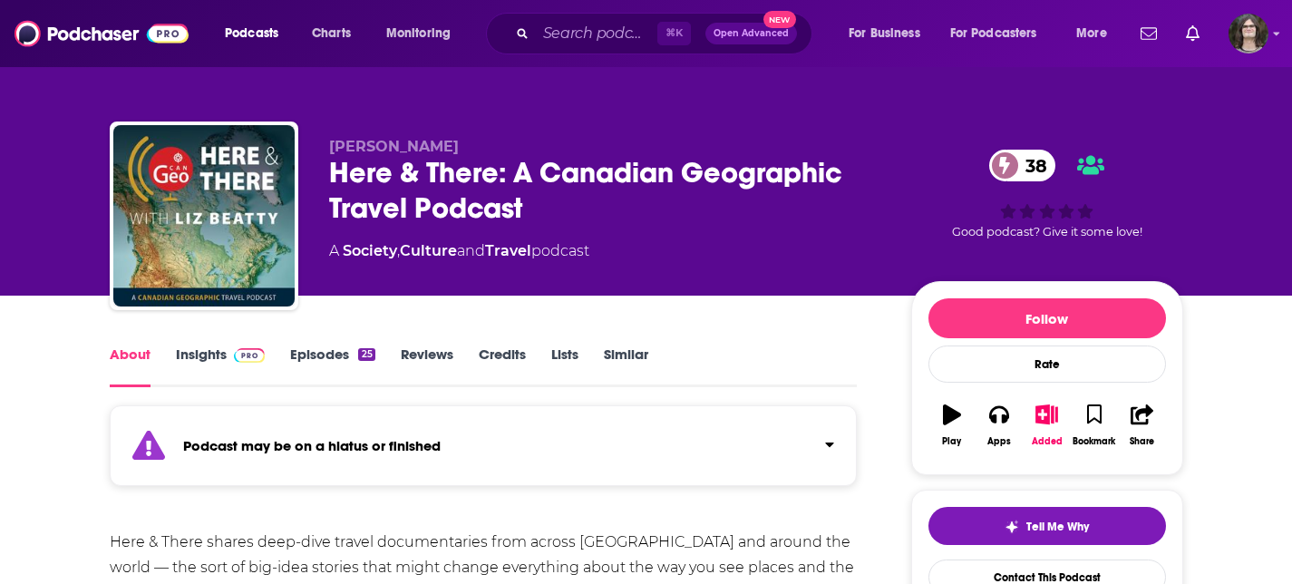
click at [198, 351] on link "Insights" at bounding box center [221, 366] width 90 height 42
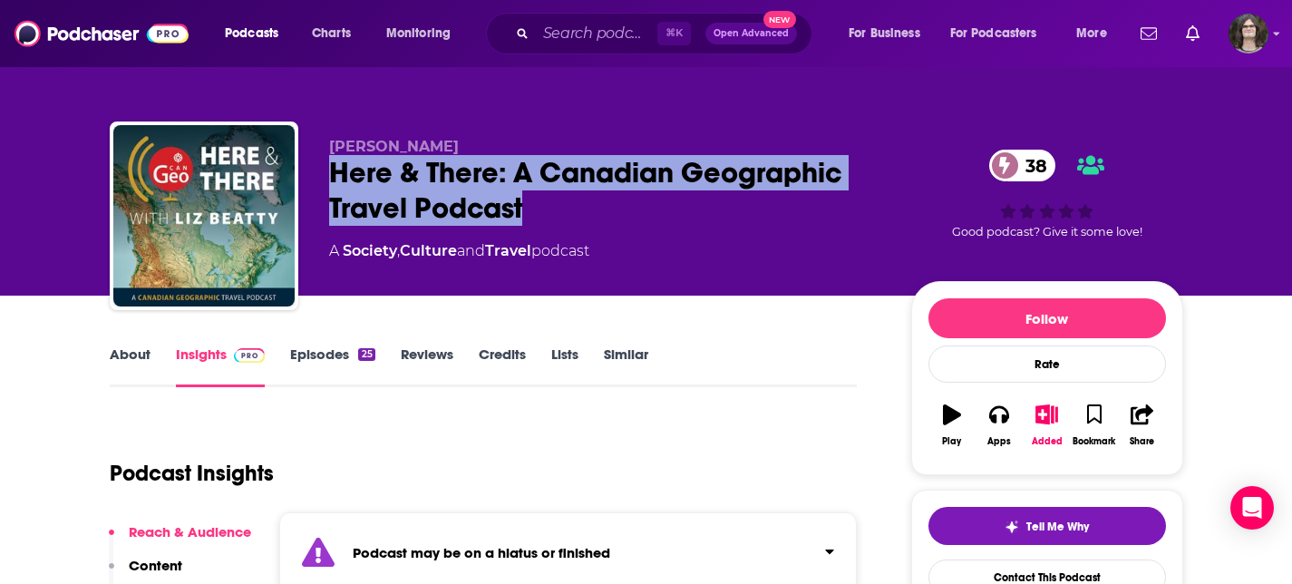
drag, startPoint x: 540, startPoint y: 214, endPoint x: 325, endPoint y: 166, distance: 220.1
click at [325, 166] on div "Liz Beatty Here & There: A Canadian Geographic Travel Podcast 38 A Society , Cu…" at bounding box center [646, 219] width 1073 height 196
copy h2 "Here & There: A Canadian Geographic Travel Podcast"
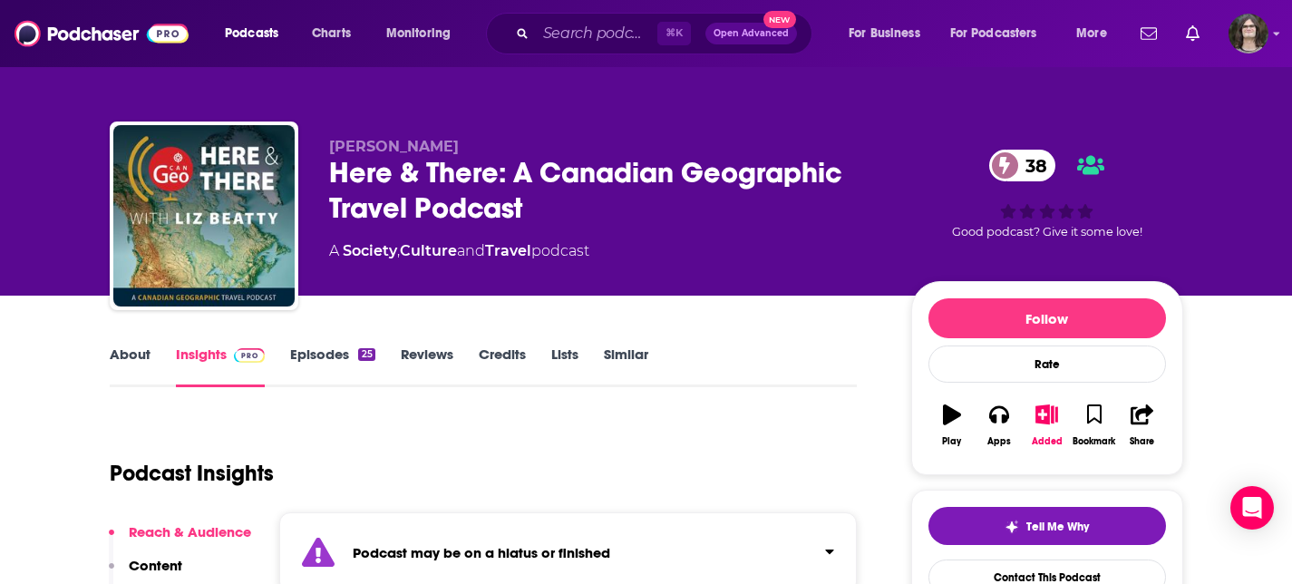
drag, startPoint x: 570, startPoint y: 199, endPoint x: 478, endPoint y: 146, distance: 106.8
click at [568, 200] on div "Here & There: A Canadian Geographic Travel Podcast 38" at bounding box center [605, 190] width 553 height 71
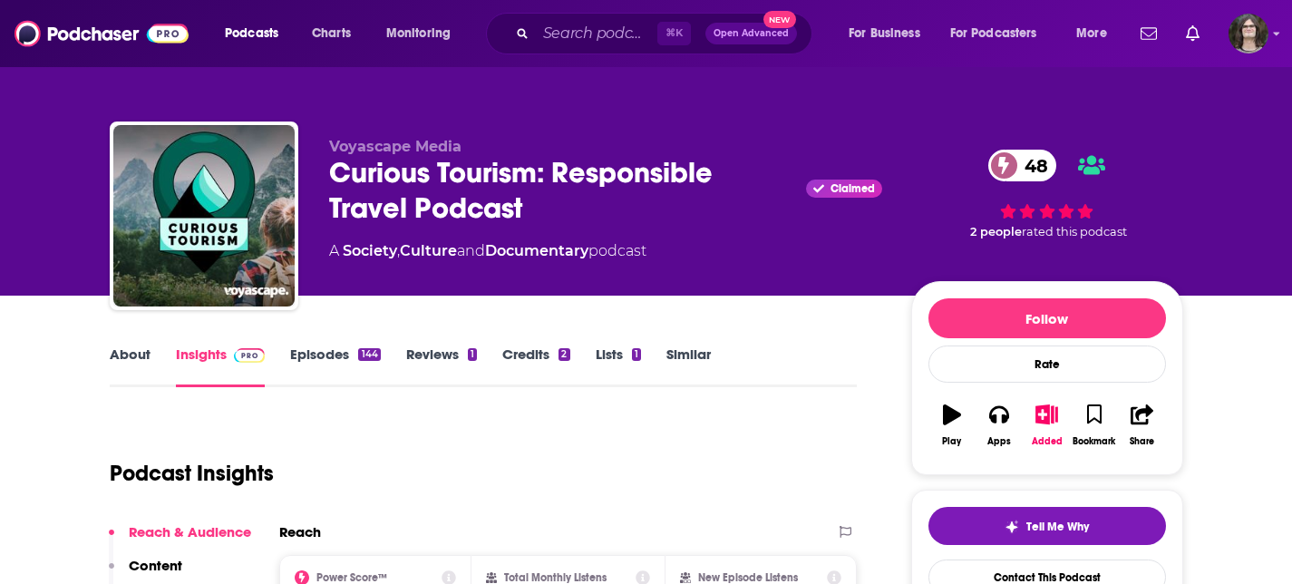
click at [118, 363] on link "About" at bounding box center [130, 366] width 41 height 42
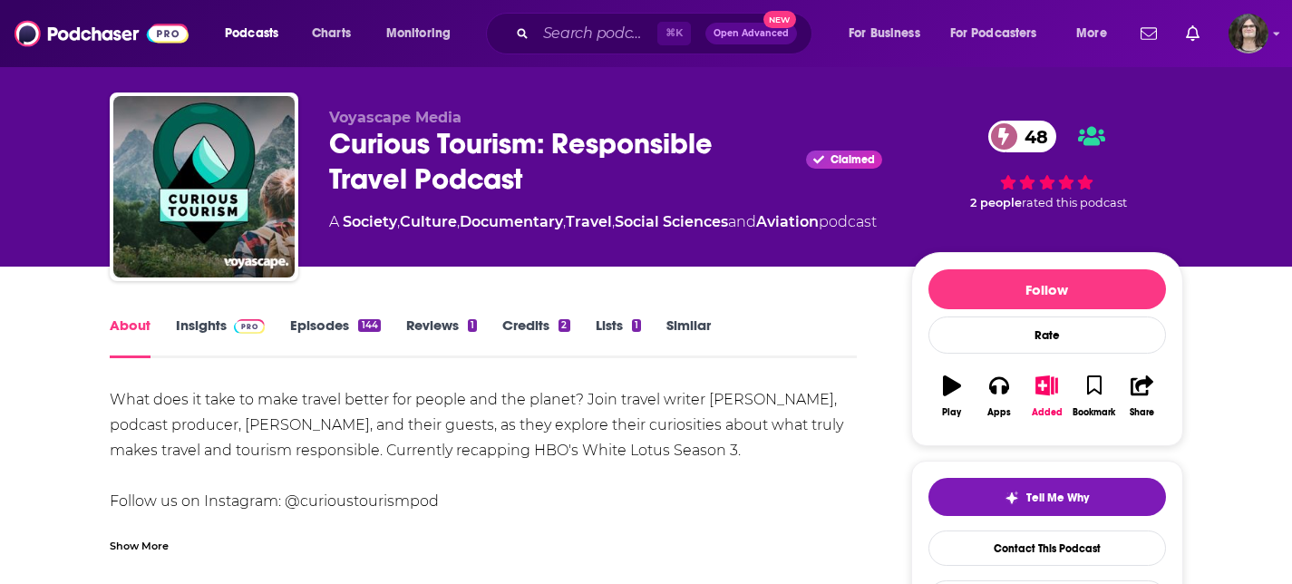
scroll to position [34, 0]
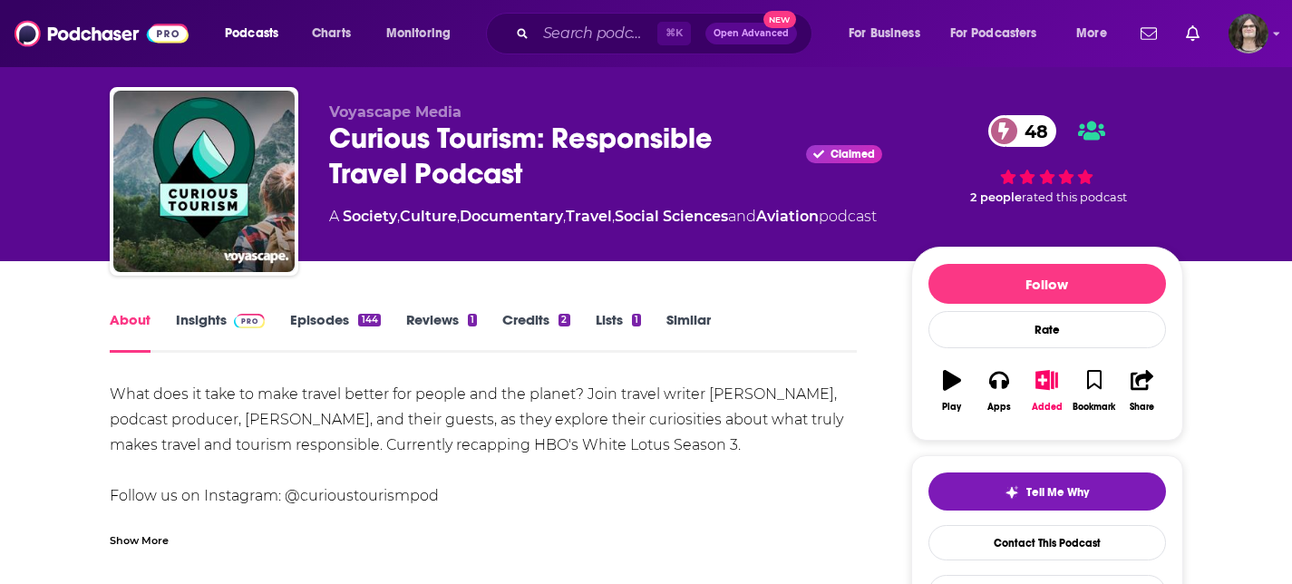
click at [335, 319] on link "Episodes 144" at bounding box center [335, 332] width 90 height 42
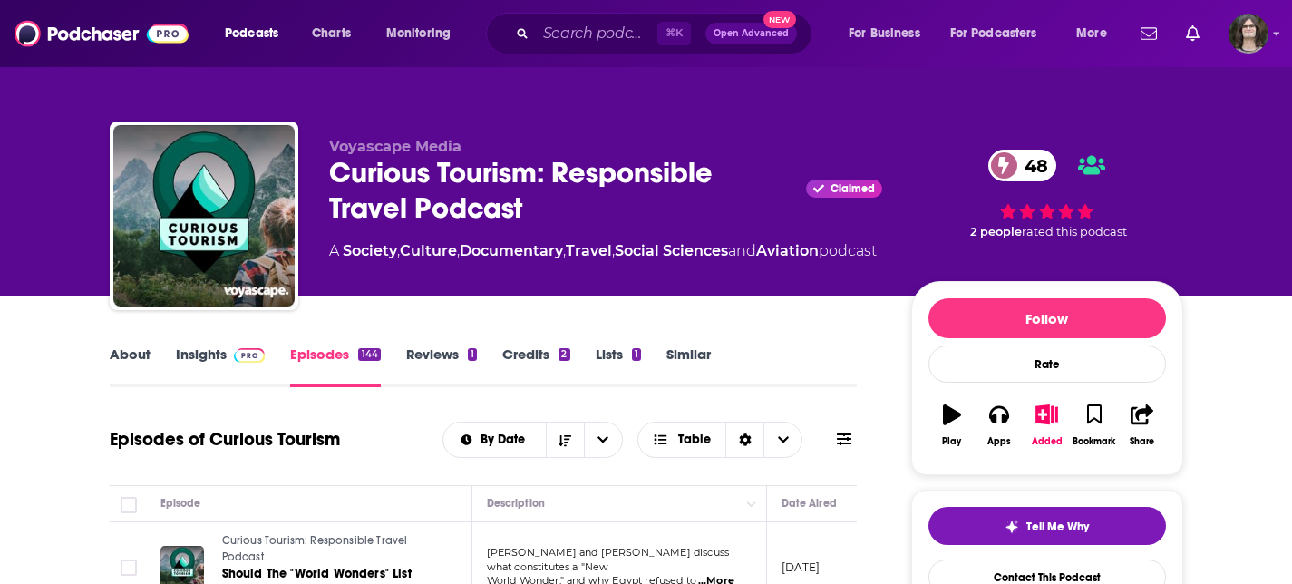
click at [197, 354] on link "Insights" at bounding box center [221, 366] width 90 height 42
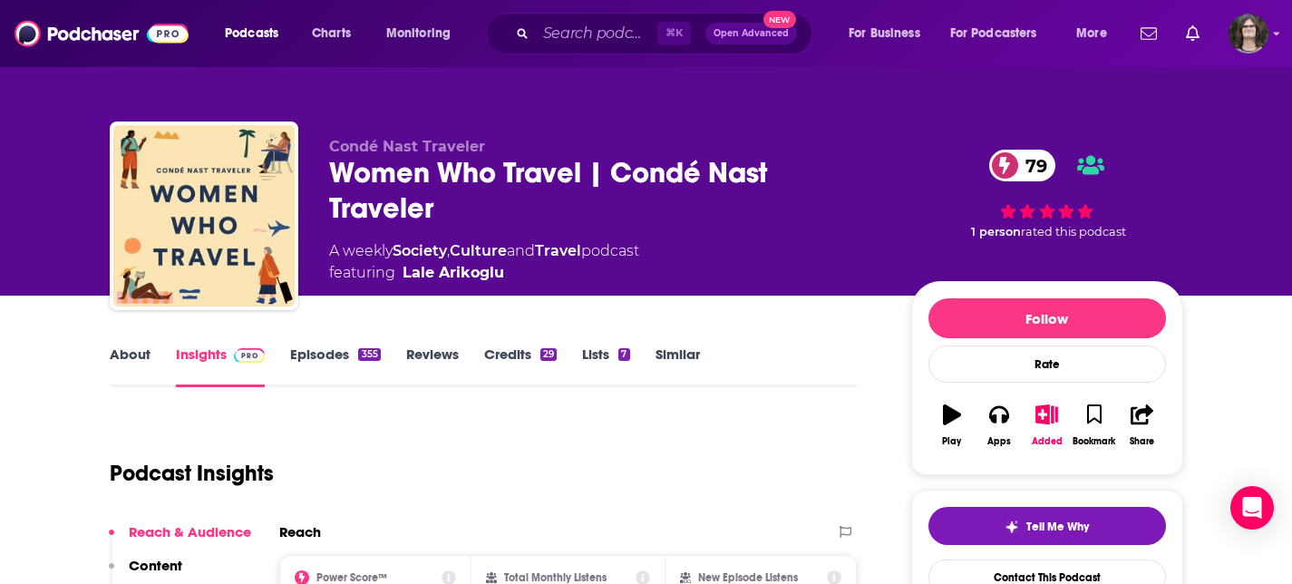
click at [334, 362] on link "Episodes 355" at bounding box center [335, 366] width 90 height 42
